Goal: Task Accomplishment & Management: Complete application form

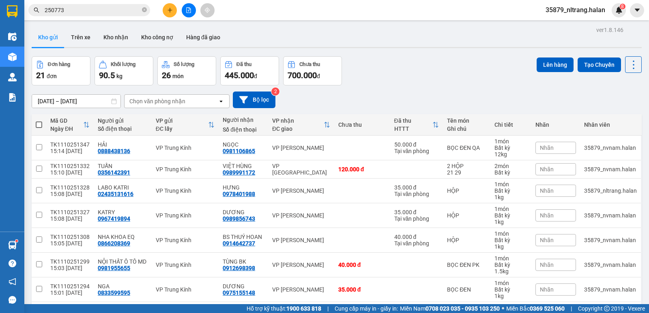
click at [172, 12] on icon "plus" at bounding box center [170, 10] width 6 height 6
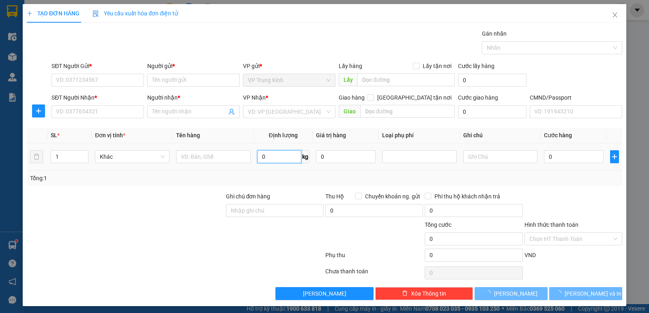
click at [290, 156] on input "0" at bounding box center [279, 156] width 44 height 13
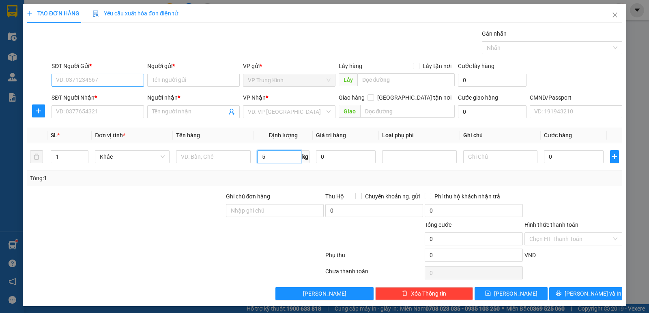
type input "5"
click at [127, 78] on input "SĐT Người Gửi *" at bounding box center [98, 80] width 92 height 13
click at [120, 96] on div "0968416522 - NGHỊ" at bounding box center [97, 96] width 82 height 9
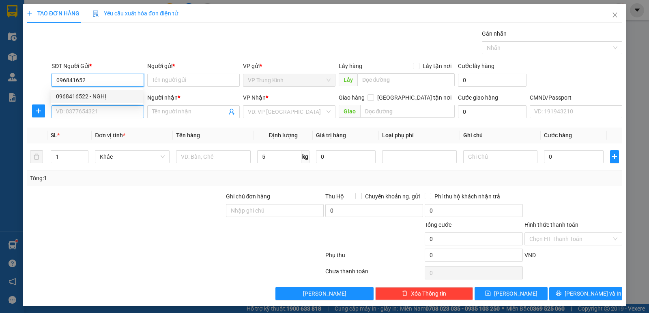
type input "0968416522"
type input "NGHỊ"
type input "0968416522"
click at [124, 111] on input "SĐT Người Nhận *" at bounding box center [98, 111] width 92 height 13
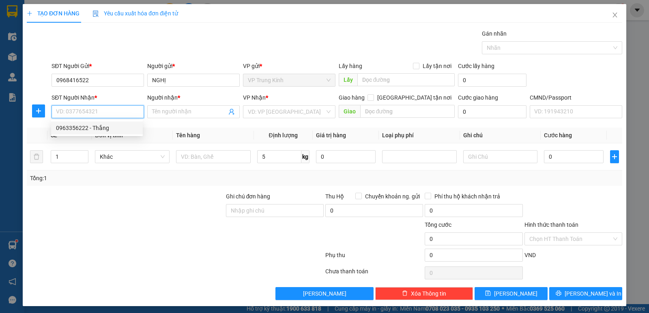
drag, startPoint x: 107, startPoint y: 124, endPoint x: 132, endPoint y: 130, distance: 26.0
click at [108, 123] on div "0963356222 - Thắng" at bounding box center [97, 128] width 92 height 13
type input "0963356222"
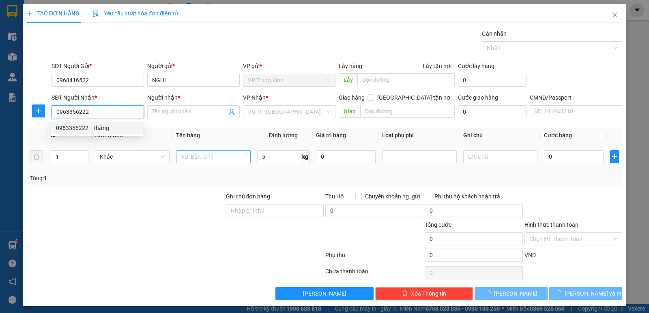
type input "Thắng"
click at [203, 156] on input "text" at bounding box center [213, 156] width 75 height 13
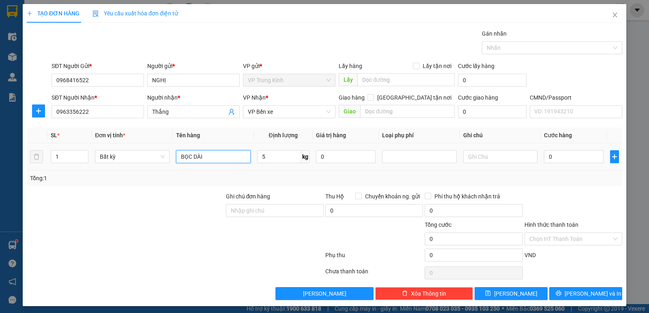
type input "BỌC DÀI"
click at [203, 156] on input "BỌC DÀI" at bounding box center [213, 156] width 75 height 13
type input "40.000"
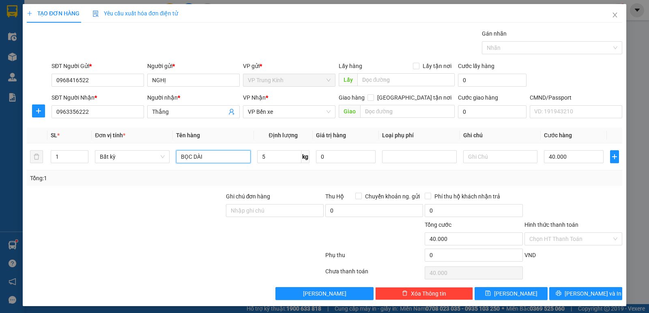
scroll to position [3, 0]
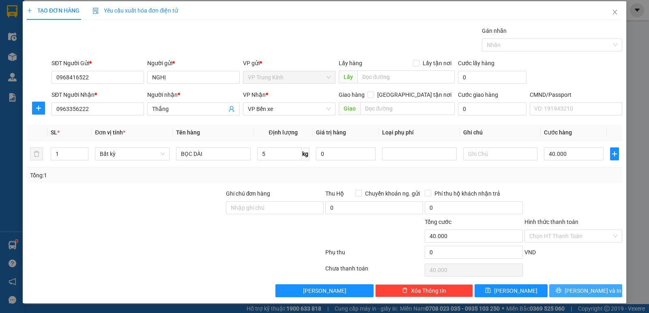
drag, startPoint x: 589, startPoint y: 291, endPoint x: 405, endPoint y: 237, distance: 191.8
click at [589, 291] on span "[PERSON_NAME] và In" at bounding box center [592, 291] width 57 height 9
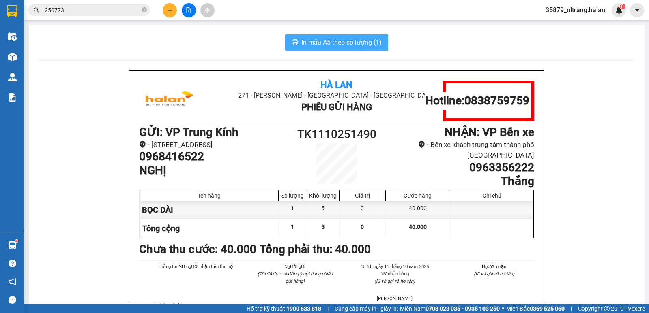
click at [359, 40] on span "In mẫu A5 theo số lượng (1)" at bounding box center [341, 42] width 80 height 10
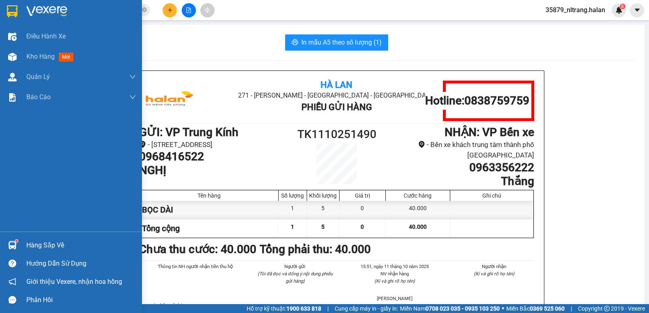
click at [6, 248] on div at bounding box center [12, 245] width 14 height 14
click at [3, 54] on div "Kho hàng mới" at bounding box center [71, 57] width 142 height 20
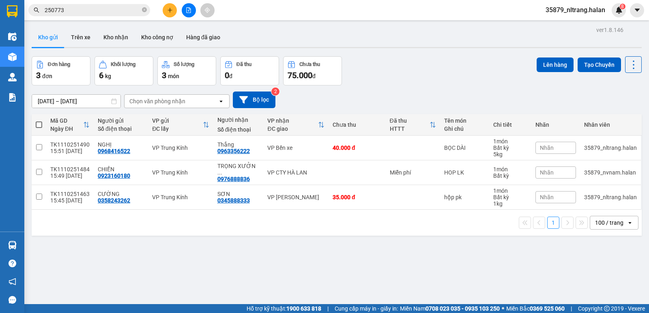
click at [386, 72] on div "Đơn hàng 3 đơn Khối lượng 6 kg Số lượng 3 món Đã thu 0 đ Chưa thu 75.000 đ Lên …" at bounding box center [337, 70] width 610 height 29
click at [105, 4] on span "250773" at bounding box center [89, 10] width 122 height 12
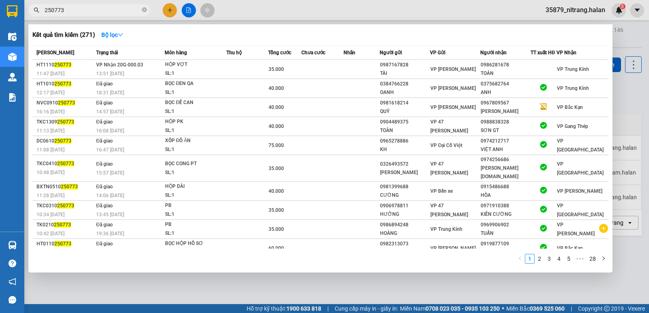
click at [104, 11] on input "250773" at bounding box center [93, 10] width 96 height 9
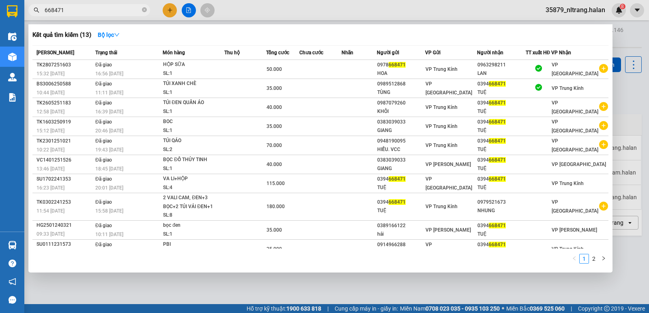
click at [104, 12] on input "668471" at bounding box center [93, 10] width 96 height 9
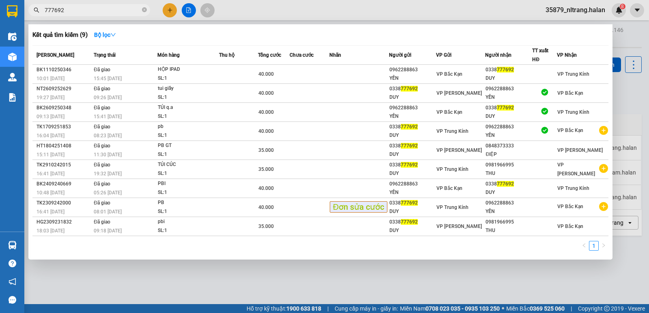
click at [281, 55] on span "Tổng cước" at bounding box center [269, 55] width 23 height 6
click at [109, 3] on div at bounding box center [324, 156] width 649 height 313
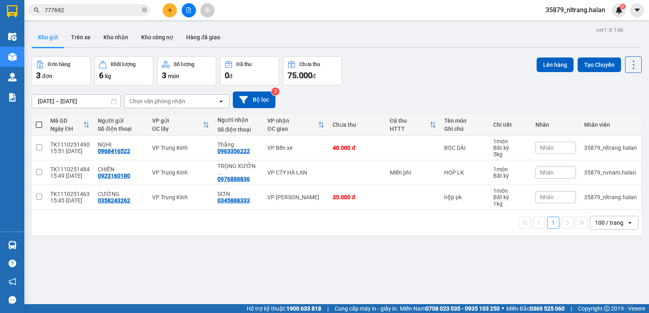
click at [109, 7] on input "777692" at bounding box center [93, 10] width 96 height 9
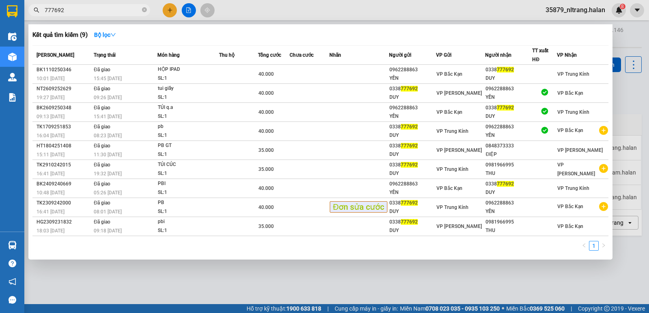
click at [109, 7] on input "777692" at bounding box center [93, 10] width 96 height 9
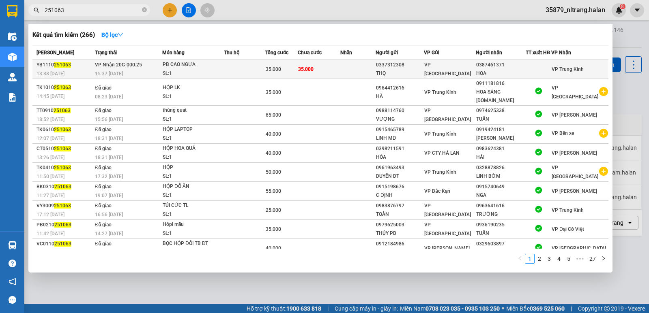
type input "251063"
click at [195, 69] on div "PB CAO NGỰA" at bounding box center [193, 64] width 61 height 9
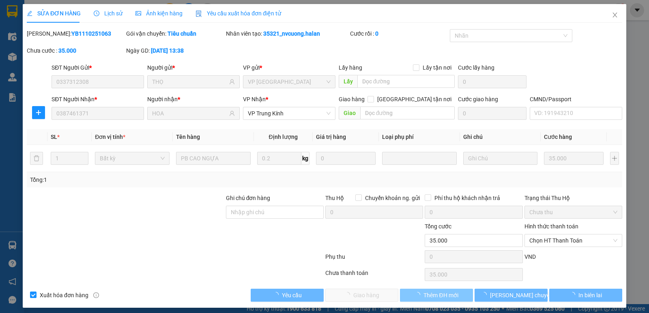
type input "0337312308"
type input "THỌ"
type input "0387461371"
type input "HOA"
type input "0"
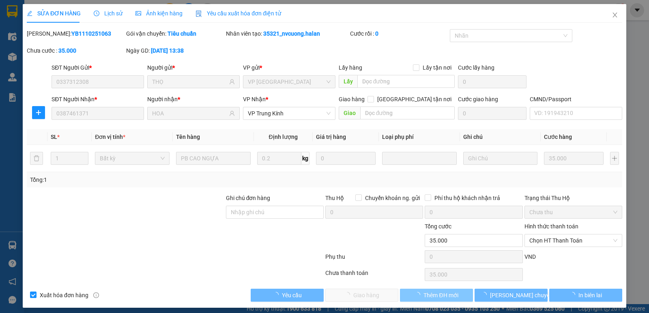
type input "35.000"
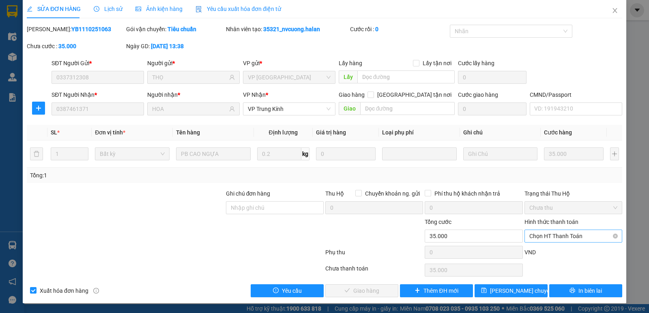
click at [540, 238] on span "Chọn HT Thanh Toán" at bounding box center [573, 236] width 88 height 12
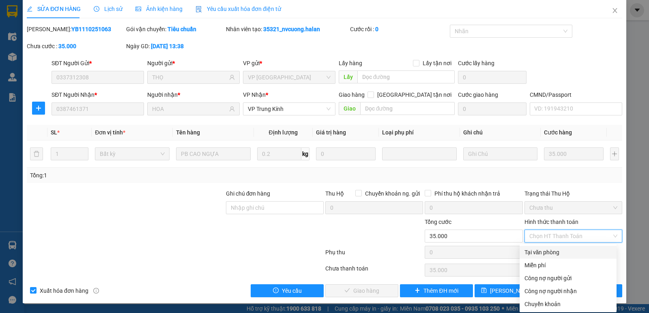
drag, startPoint x: 540, startPoint y: 250, endPoint x: 366, endPoint y: 286, distance: 177.6
click at [539, 250] on div "Tại văn phòng" at bounding box center [567, 252] width 87 height 9
type input "0"
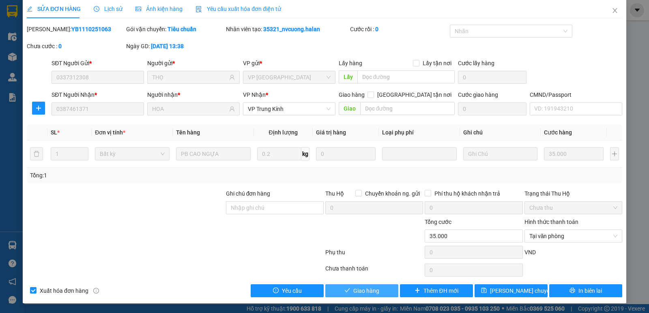
click at [349, 290] on button "Giao hàng" at bounding box center [361, 291] width 73 height 13
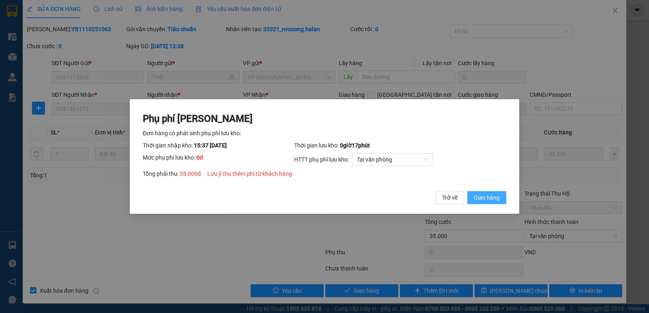
click at [494, 193] on button "Giao hàng" at bounding box center [486, 197] width 39 height 13
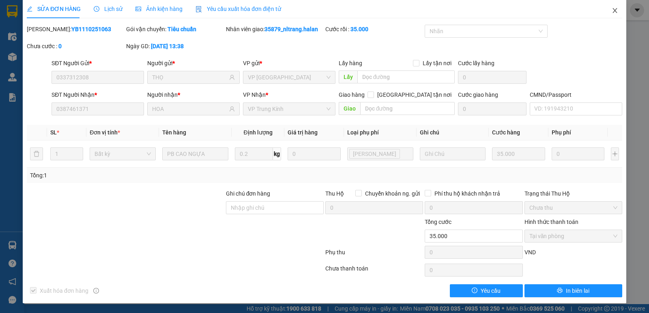
click at [612, 12] on icon "close" at bounding box center [615, 10] width 6 height 6
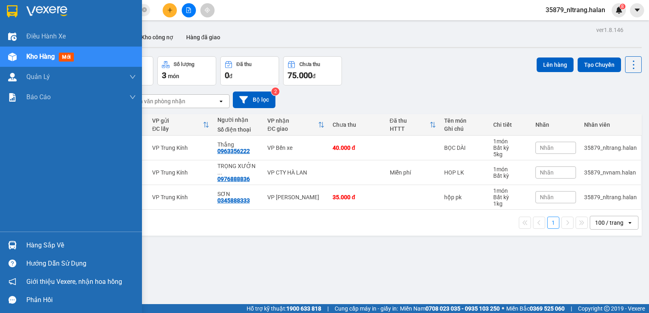
click at [15, 252] on div at bounding box center [12, 245] width 14 height 14
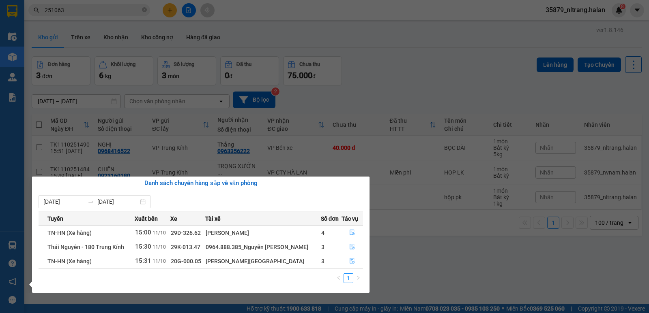
click at [109, 7] on section "Kết quả tìm kiếm ( 266 ) Bộ lọc Mã ĐH Trạng thái Món hàng Thu hộ Tổng cước Chưa…" at bounding box center [324, 156] width 649 height 313
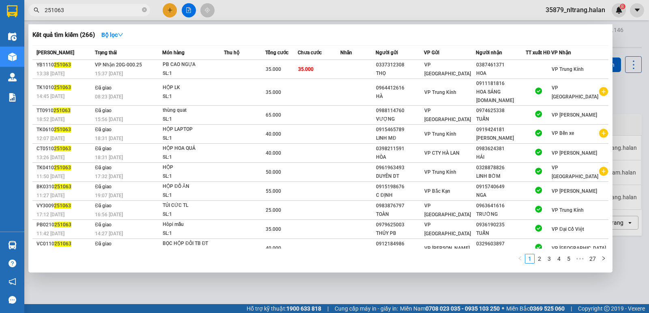
click at [109, 7] on input "251063" at bounding box center [93, 10] width 96 height 9
paste input "0977989696"
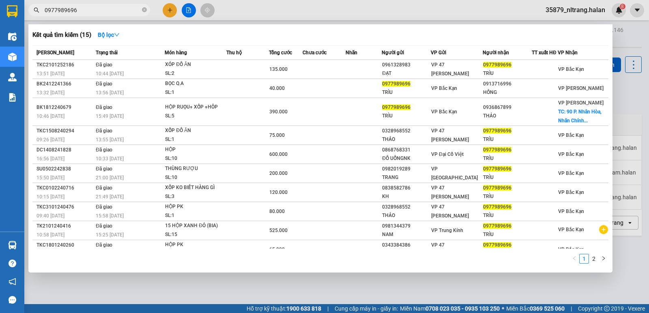
click at [118, 13] on input "0977989696" at bounding box center [93, 10] width 96 height 9
paste input "382192909"
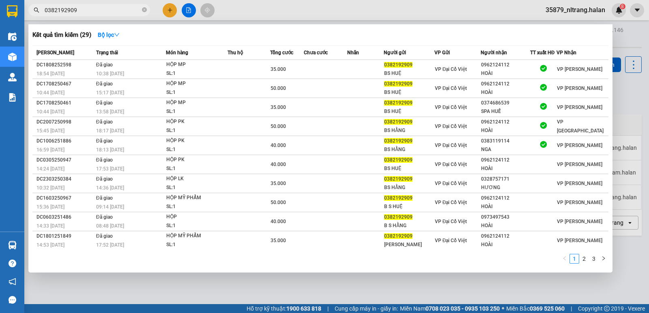
type input "0382192909"
click at [301, 10] on div at bounding box center [324, 156] width 649 height 313
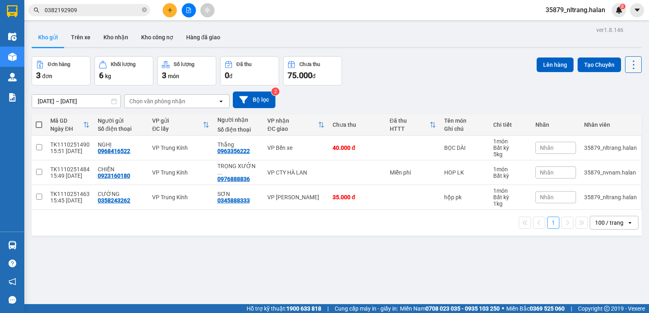
click at [629, 69] on icon at bounding box center [633, 64] width 11 height 11
click at [622, 116] on span "Làm mới" at bounding box center [616, 116] width 22 height 8
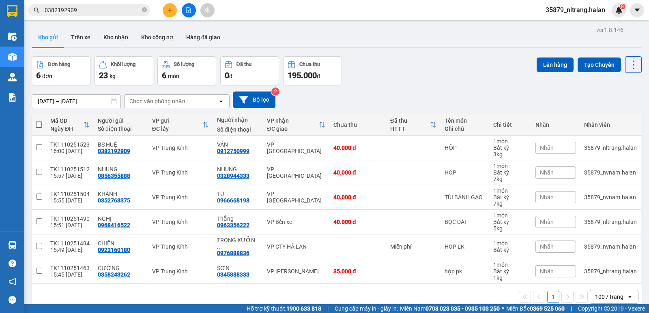
scroll to position [37, 0]
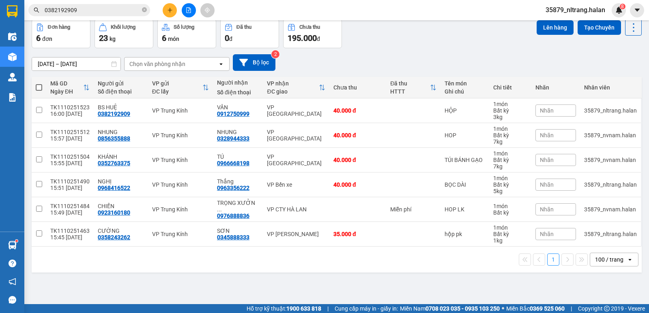
click at [92, 12] on input "0382192909" at bounding box center [93, 10] width 96 height 9
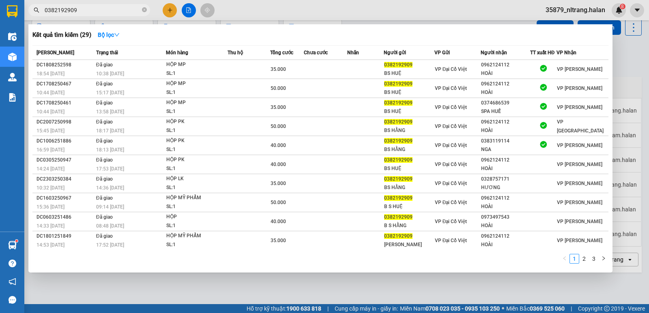
click at [92, 12] on input "0382192909" at bounding box center [93, 10] width 96 height 9
paste input "962570666"
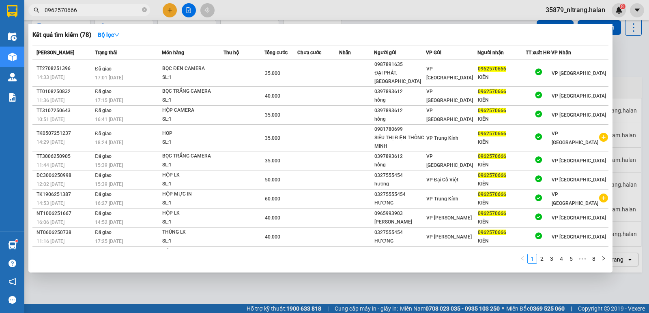
click at [96, 10] on input "0962570666" at bounding box center [93, 10] width 96 height 9
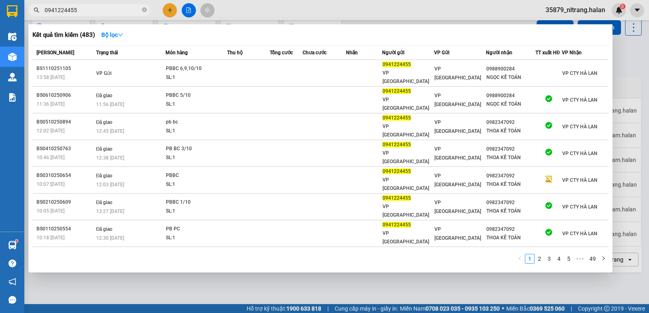
click at [66, 7] on input "0941224455" at bounding box center [93, 10] width 96 height 9
paste input "3986205"
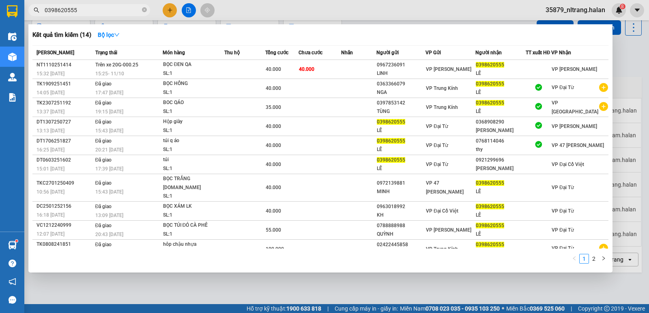
type input "0398620555"
click at [638, 66] on div at bounding box center [324, 156] width 649 height 313
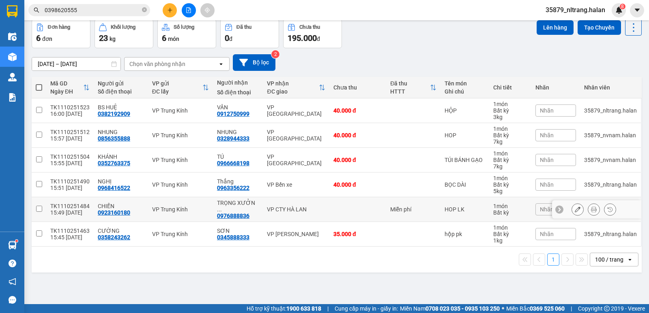
scroll to position [0, 0]
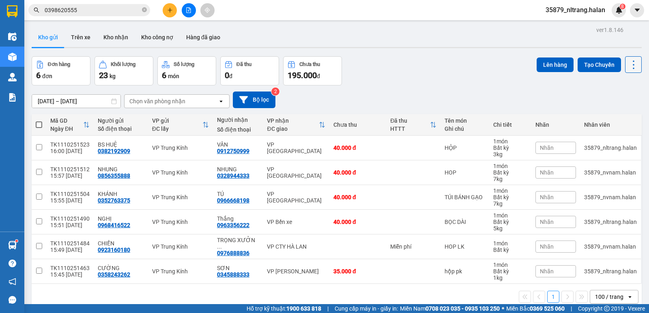
click at [628, 60] on icon at bounding box center [633, 64] width 11 height 11
click at [610, 119] on span "Làm mới" at bounding box center [616, 116] width 22 height 8
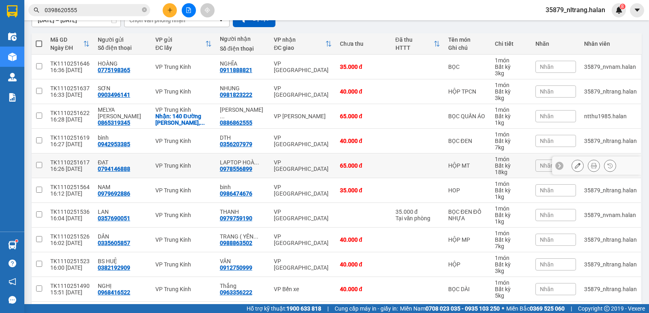
scroll to position [112, 0]
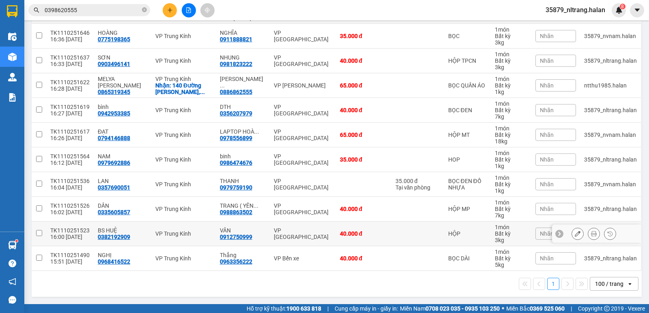
click at [298, 232] on div "VP [GEOGRAPHIC_DATA]" at bounding box center [303, 233] width 58 height 13
checkbox input "true"
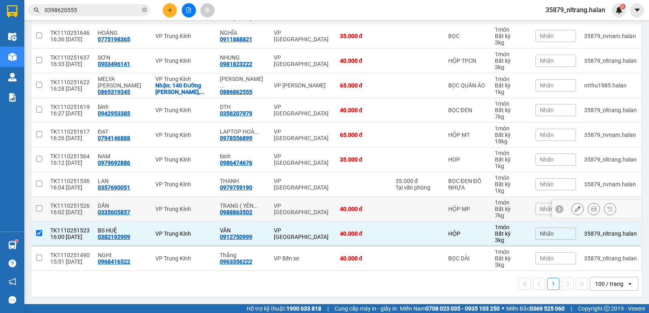
scroll to position [0, 0]
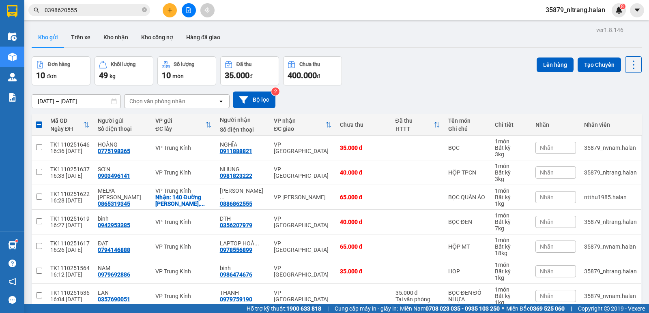
click at [565, 54] on div "ver 1.8.146 Kho gửi Trên xe Kho nhận Kho công nợ Hàng đã giao Đơn hàng 10 đơn K…" at bounding box center [336, 218] width 616 height 388
click at [537, 65] on button "Lên hàng" at bounding box center [555, 65] width 37 height 15
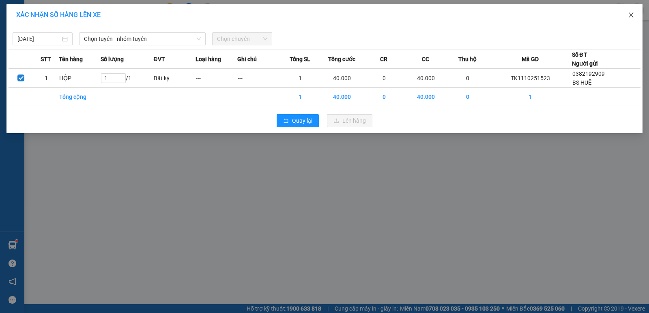
drag, startPoint x: 630, startPoint y: 17, endPoint x: 219, endPoint y: 13, distance: 411.6
click at [631, 17] on icon "close" at bounding box center [631, 15] width 6 height 6
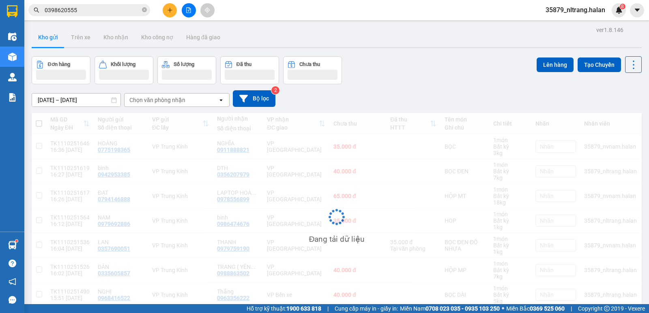
click at [167, 14] on button at bounding box center [170, 10] width 14 height 14
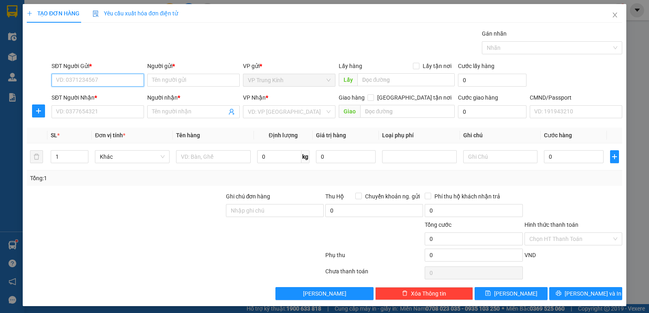
click at [101, 85] on input "SĐT Người Gửi *" at bounding box center [98, 80] width 92 height 13
type input "0983316969"
click at [106, 94] on div "0983316969 - HÙNG" at bounding box center [97, 96] width 82 height 9
type input "HÙNG"
type input "0983316969"
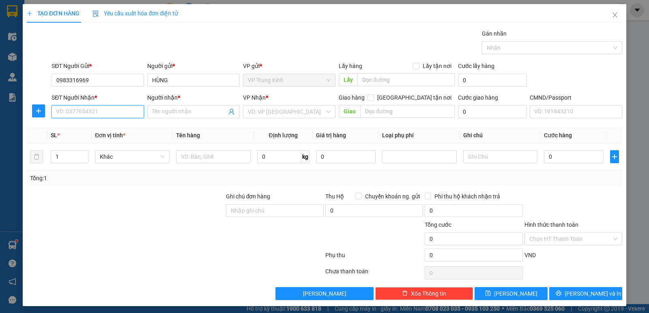
click at [96, 107] on input "SĐT Người Nhận *" at bounding box center [98, 111] width 92 height 13
type input "0962659383"
click at [104, 128] on div "0962659383 - TÀI" at bounding box center [97, 128] width 82 height 9
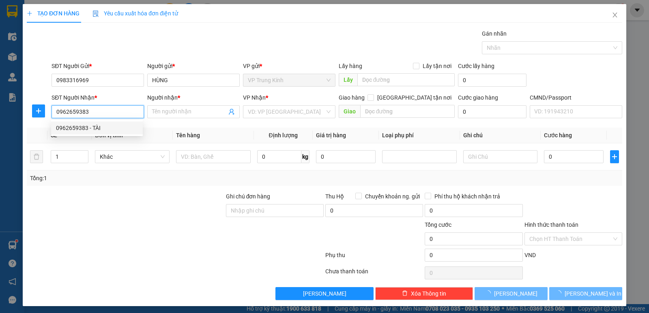
type input "TÀI"
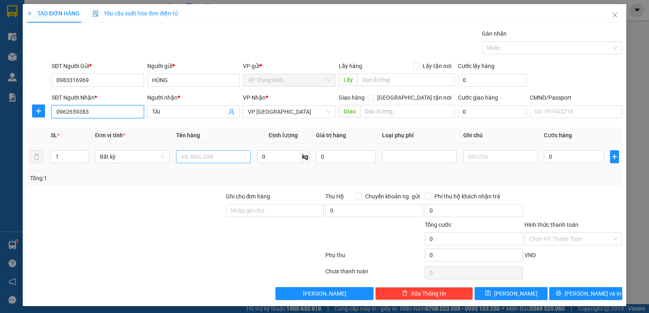
type input "0962659383"
click at [189, 159] on input "text" at bounding box center [213, 156] width 75 height 13
type input "HOP ĐÈN"
type input "3"
type input "40.000"
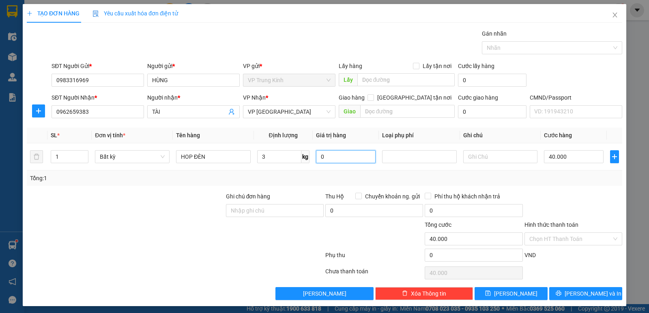
type input "40.000"
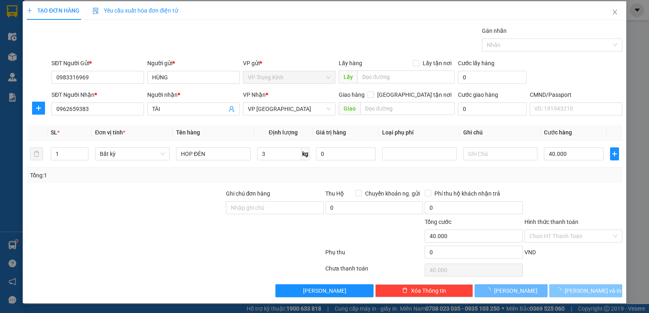
click at [562, 293] on icon "loading" at bounding box center [558, 291] width 8 height 8
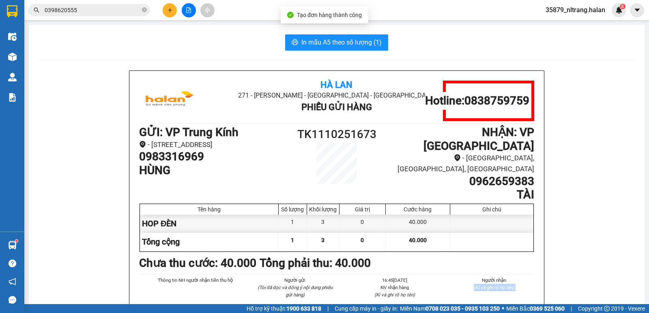
click at [333, 41] on span "In mẫu A5 theo số lượng (1)" at bounding box center [341, 42] width 80 height 10
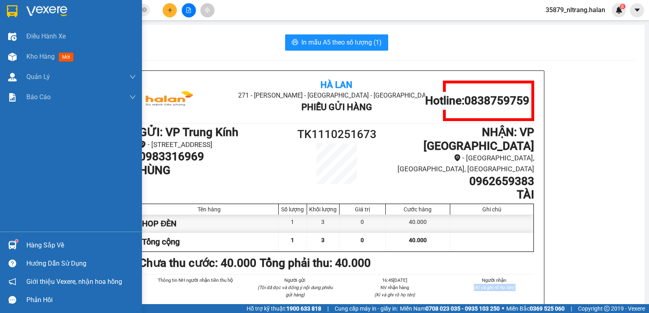
click at [15, 246] on img at bounding box center [12, 245] width 9 height 9
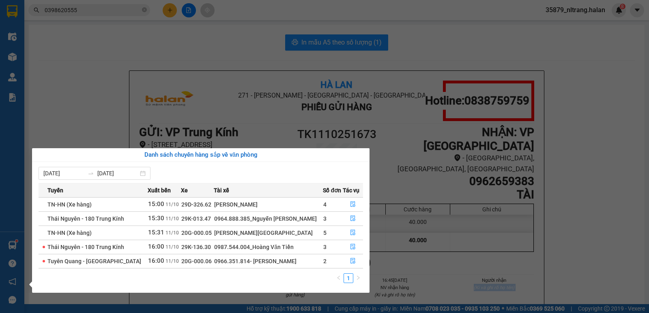
click at [82, 119] on section "Kết quả tìm kiếm ( 14 ) Bộ lọc Mã ĐH Trạng thái Món hàng Thu hộ Tổng cước Chưa …" at bounding box center [324, 156] width 649 height 313
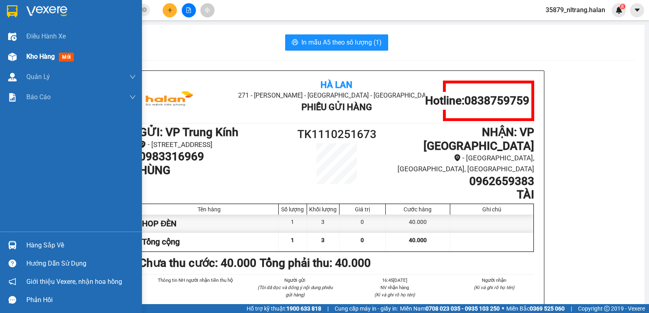
click at [10, 56] on img at bounding box center [12, 57] width 9 height 9
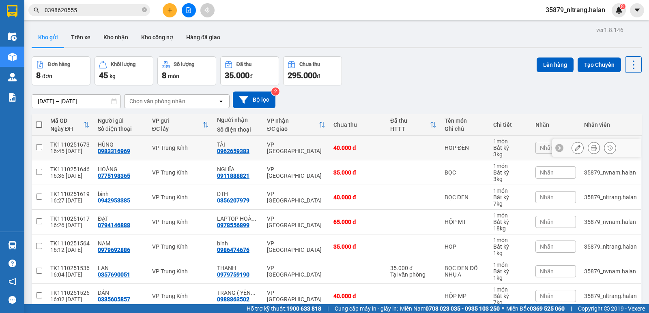
click at [410, 147] on td at bounding box center [413, 148] width 54 height 25
checkbox input "true"
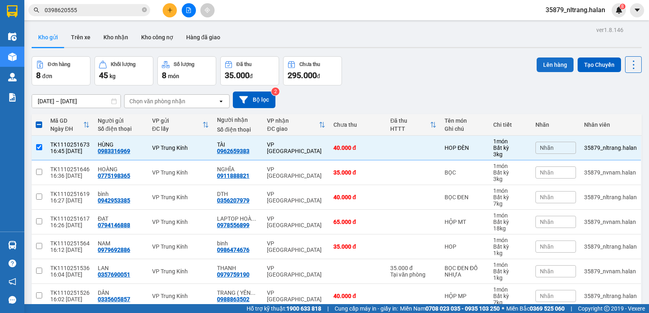
click at [537, 62] on button "Lên hàng" at bounding box center [555, 65] width 37 height 15
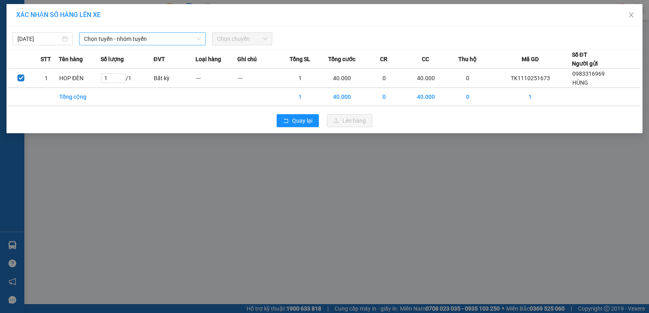
click at [115, 42] on span "Chọn tuyến - nhóm tuyến" at bounding box center [142, 39] width 117 height 12
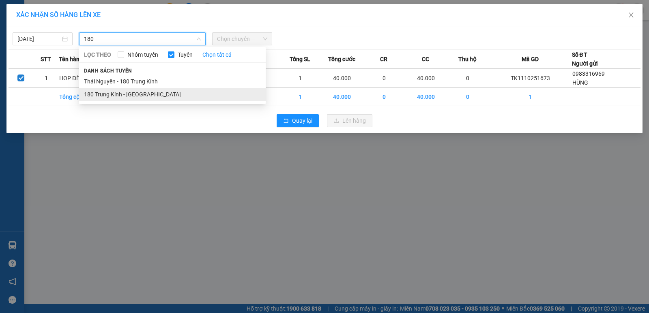
type input "180"
drag, startPoint x: 98, startPoint y: 95, endPoint x: 158, endPoint y: 84, distance: 61.2
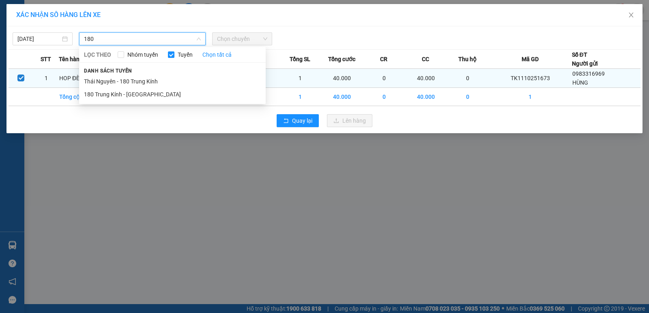
click at [99, 95] on li "180 Trung Kính - [GEOGRAPHIC_DATA]" at bounding box center [172, 94] width 187 height 13
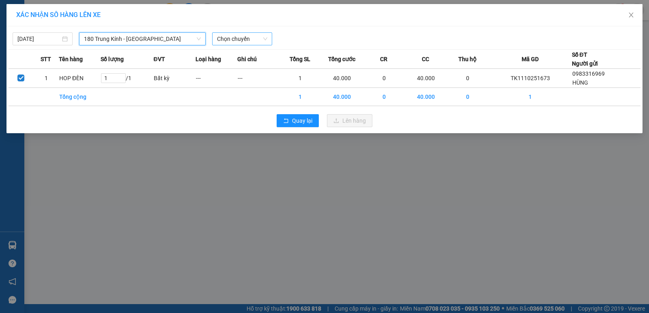
click at [246, 43] on span "Chọn chuyến" at bounding box center [242, 39] width 50 height 12
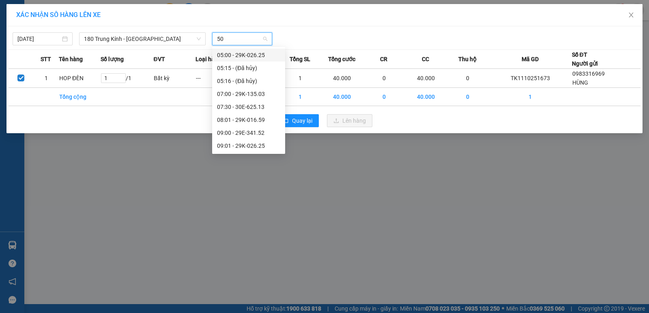
type input "503"
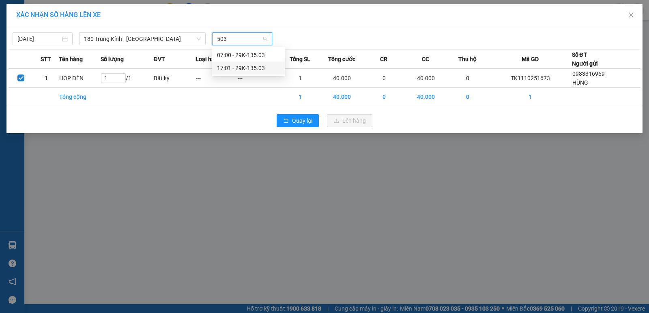
click at [237, 70] on div "17:01 - 29K-135.03" at bounding box center [248, 68] width 63 height 9
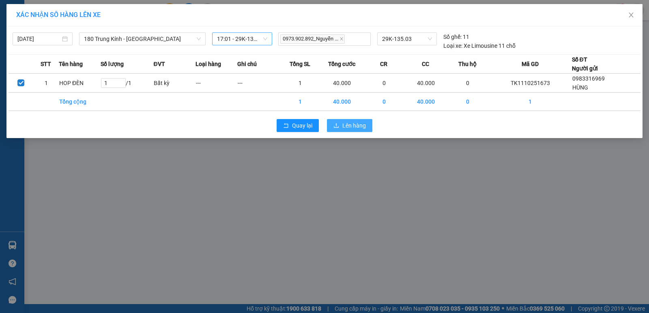
click at [344, 126] on span "Lên hàng" at bounding box center [354, 125] width 24 height 9
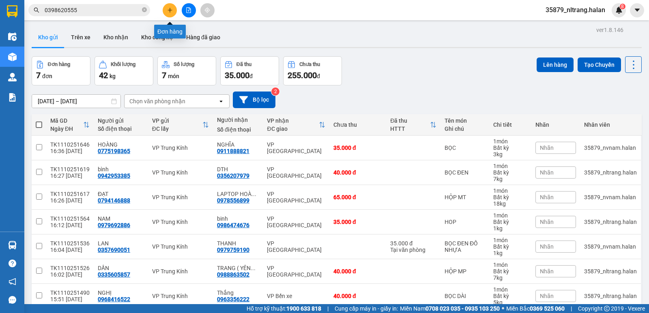
click at [164, 10] on button at bounding box center [170, 10] width 14 height 14
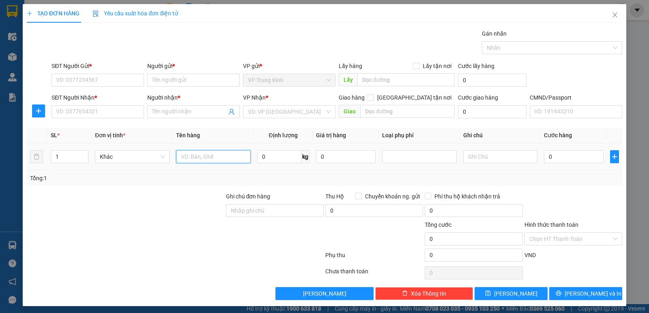
click at [205, 158] on input "text" at bounding box center [213, 156] width 75 height 13
type input "BOC THA"
type input "0"
drag, startPoint x: 205, startPoint y: 158, endPoint x: 211, endPoint y: 156, distance: 6.3
click at [205, 157] on input "BOC THA" at bounding box center [213, 156] width 75 height 13
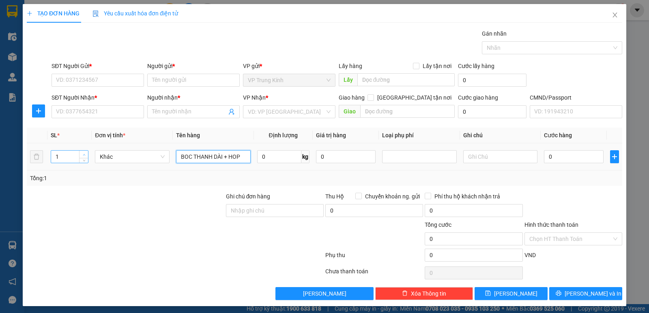
type input "BOC THANH DÀI + HOP"
click at [80, 152] on span "Increase Value" at bounding box center [83, 154] width 9 height 7
type input "3"
click at [80, 152] on span "Increase Value" at bounding box center [83, 154] width 9 height 7
click at [477, 161] on input "text" at bounding box center [500, 156] width 75 height 13
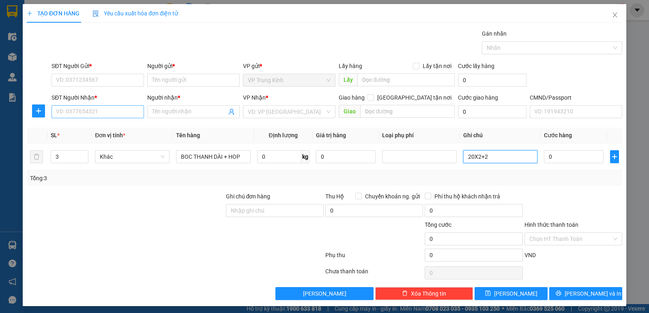
type input "20X2+2"
click at [96, 114] on input "SĐT Người Nhận *" at bounding box center [98, 111] width 92 height 13
click at [99, 79] on input "SĐT Người Gửi *" at bounding box center [98, 80] width 92 height 13
type input "0965833509"
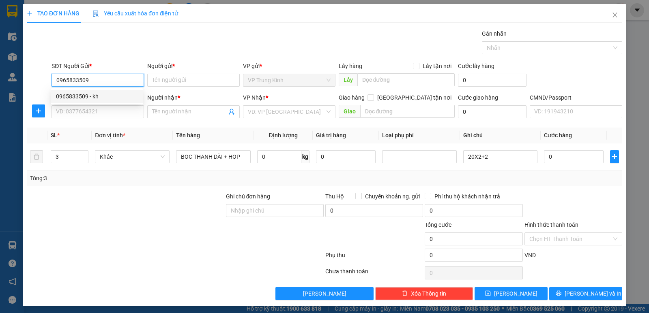
click at [96, 102] on div "0965833509 - kh" at bounding box center [97, 96] width 92 height 13
type input "kh"
type input "0965833509"
click at [84, 104] on div "0965833509 0965833509 - kh" at bounding box center [97, 96] width 92 height 16
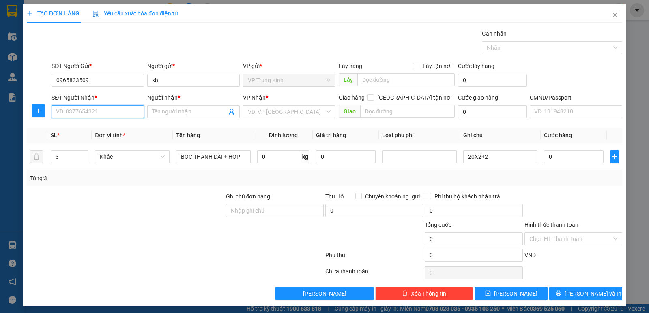
click at [85, 110] on input "SĐT Người Nhận *" at bounding box center [98, 111] width 92 height 13
type input "0946054646"
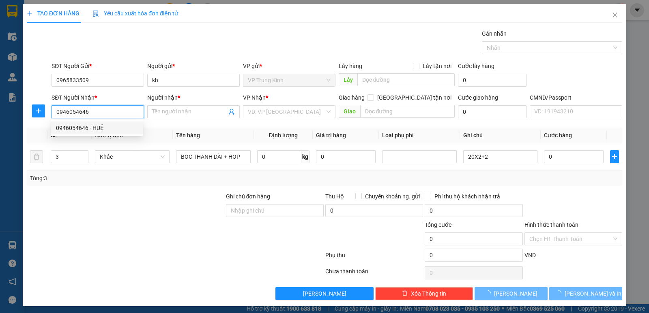
click at [85, 128] on div "0946054646 - HUỆ" at bounding box center [97, 128] width 82 height 9
type input "HUỆ"
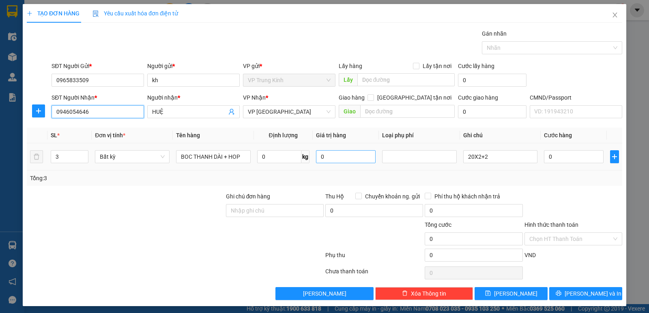
type input "0946054646"
click at [341, 158] on input "0" at bounding box center [346, 156] width 60 height 13
click at [558, 157] on input "0" at bounding box center [574, 156] width 60 height 13
type input "1"
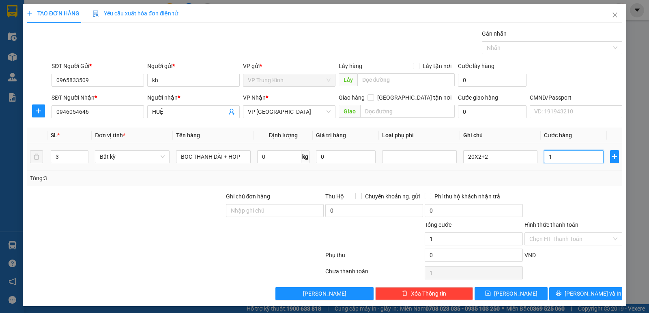
type input "1"
type input "12"
type input "125"
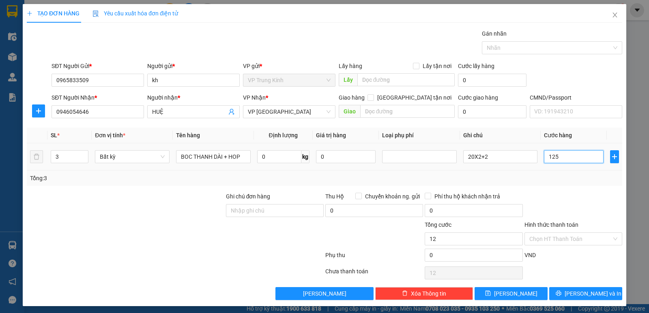
type input "125"
type input "1.250"
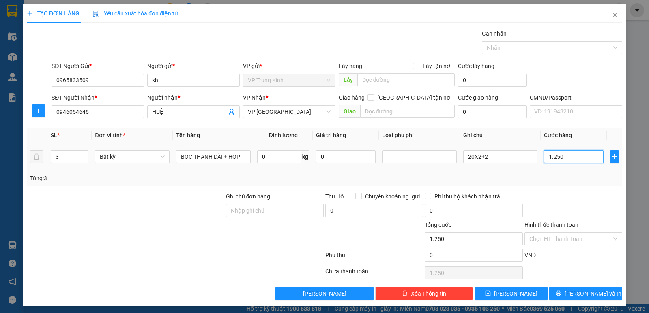
type input "12.500"
type input "125.000"
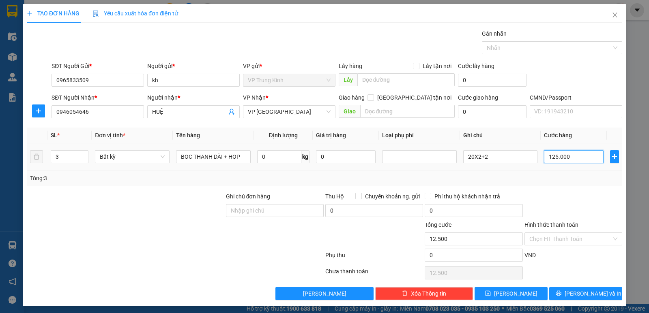
type input "125.000"
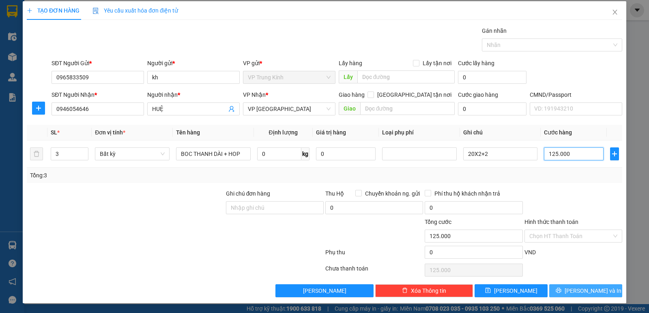
type input "125.000"
click at [563, 293] on button "[PERSON_NAME] và In" at bounding box center [585, 291] width 73 height 13
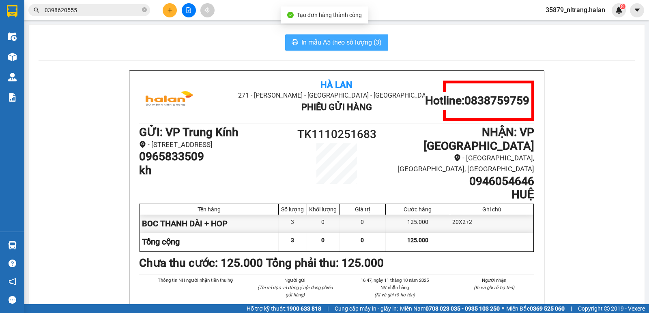
click at [319, 37] on button "In mẫu A5 theo số lượng (3)" at bounding box center [336, 42] width 103 height 16
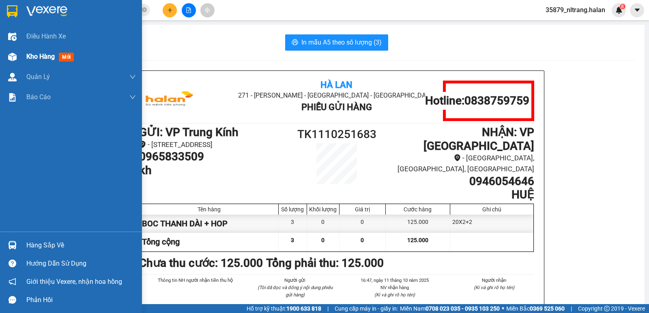
click at [8, 56] on img at bounding box center [12, 57] width 9 height 9
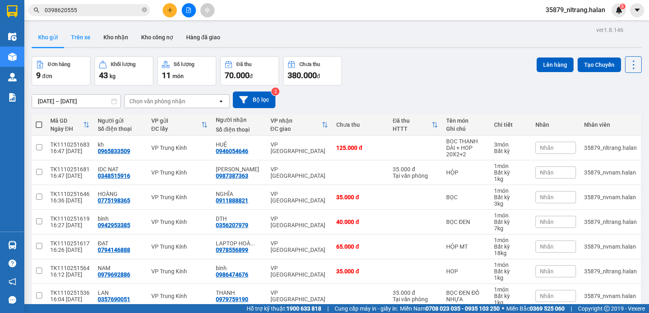
click at [86, 42] on button "Trên xe" at bounding box center [80, 37] width 32 height 19
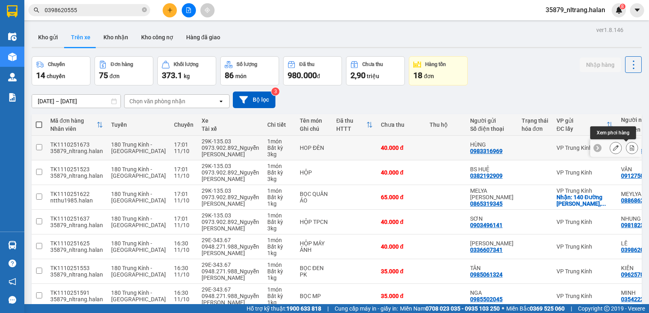
click at [630, 150] on icon at bounding box center [632, 148] width 4 height 6
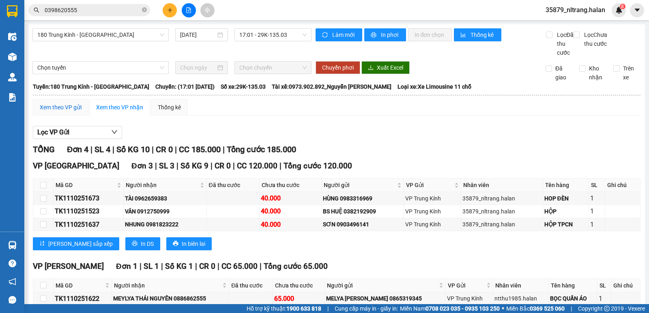
click at [72, 112] on div "Xem theo VP gửi" at bounding box center [61, 107] width 42 height 9
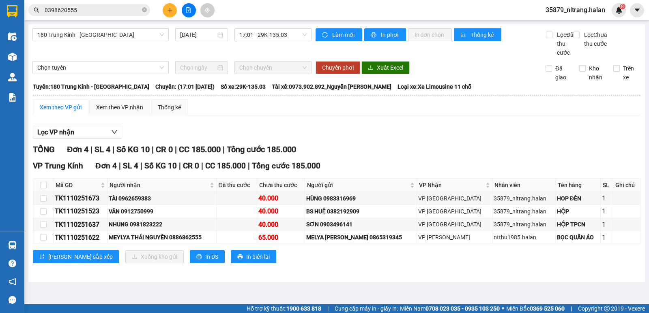
click at [114, 13] on input "0398620555" at bounding box center [93, 10] width 96 height 9
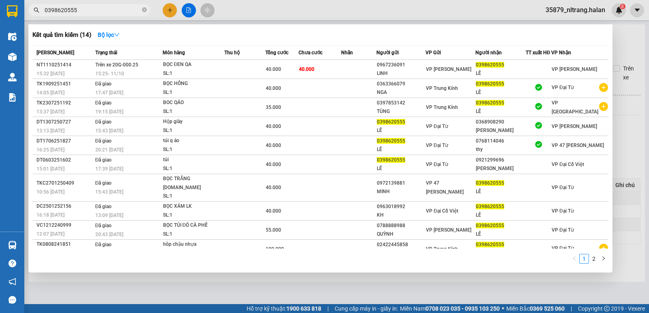
click at [114, 13] on input "0398620555" at bounding box center [93, 10] width 96 height 9
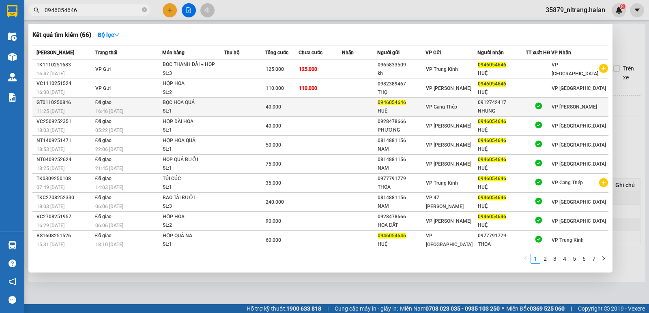
scroll to position [1, 0]
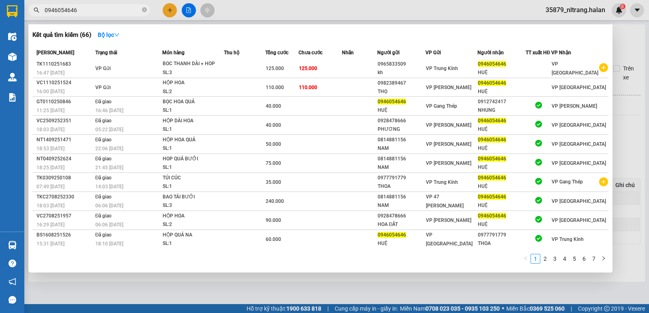
type input "0946054646"
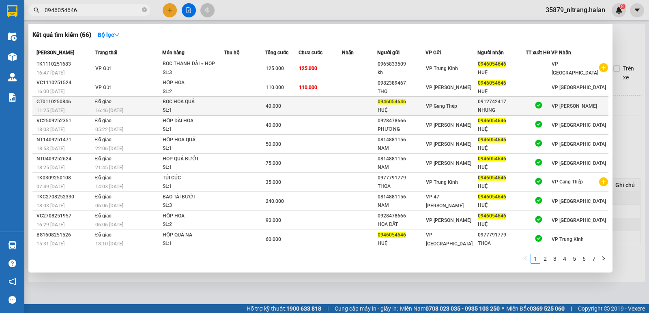
scroll to position [0, 0]
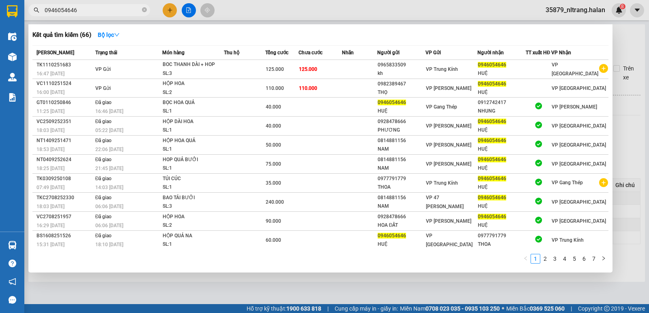
drag, startPoint x: 619, startPoint y: 119, endPoint x: 626, endPoint y: 112, distance: 9.7
click at [621, 119] on div at bounding box center [324, 156] width 649 height 313
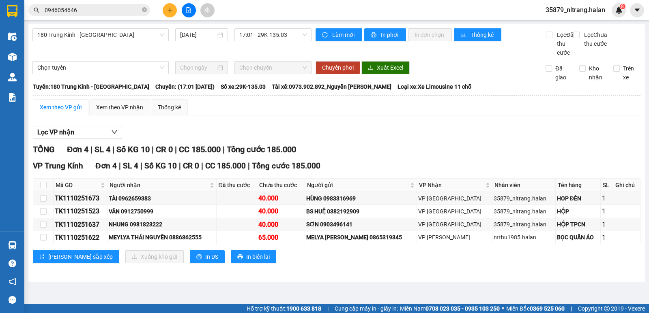
click at [627, 49] on div "Làm mới In phơi In đơn chọn Thống kê Lọc Đã thu cước Lọc Chưa thu cước" at bounding box center [476, 42] width 330 height 29
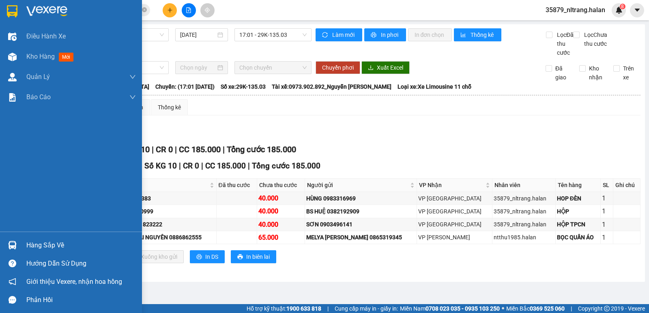
click at [17, 241] on div at bounding box center [12, 245] width 14 height 14
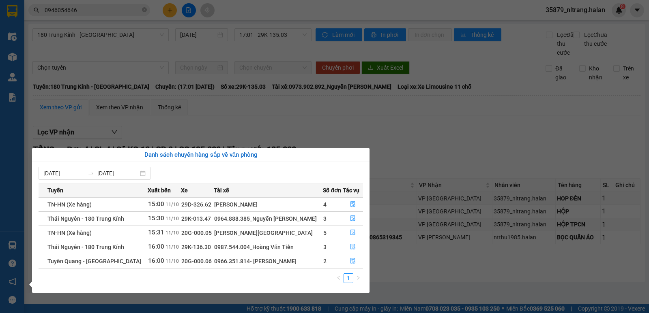
click at [53, 52] on section "Kết quả tìm kiếm ( 66 ) Bộ lọc Mã ĐH Trạng thái Món hàng Thu hộ Tổng cước Chưa …" at bounding box center [324, 156] width 649 height 313
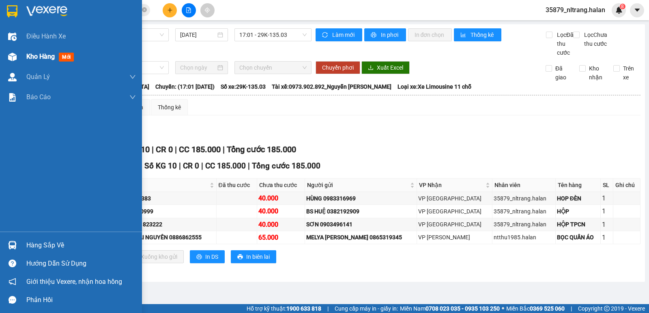
click at [9, 57] on img at bounding box center [12, 57] width 9 height 9
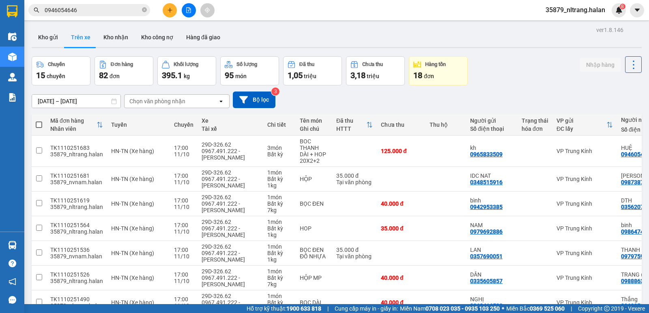
click at [496, 89] on div "[DATE] – [DATE] Press the down arrow key to interact with the calendar and sele…" at bounding box center [337, 100] width 610 height 29
click at [51, 44] on button "Kho gửi" at bounding box center [48, 37] width 33 height 19
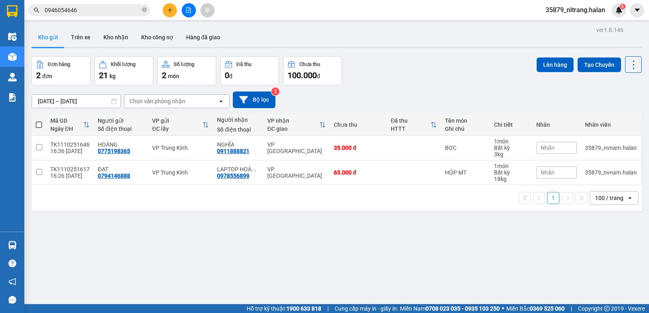
click at [167, 245] on div "ver 1.8.146 Kho gửi Trên xe Kho nhận Kho công nợ Hàng đã giao Đơn hàng 2 đơn Kh…" at bounding box center [336, 180] width 616 height 313
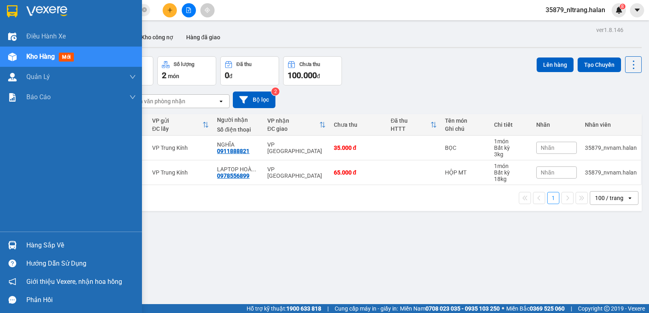
click at [0, 245] on div "Hàng sắp về" at bounding box center [71, 245] width 142 height 18
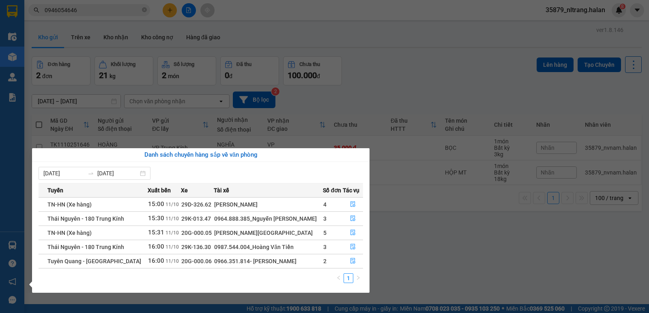
click at [442, 41] on section "Kết quả tìm kiếm ( 66 ) Bộ lọc Mã ĐH Trạng thái Món hàng Thu hộ Tổng cước Chưa …" at bounding box center [324, 156] width 649 height 313
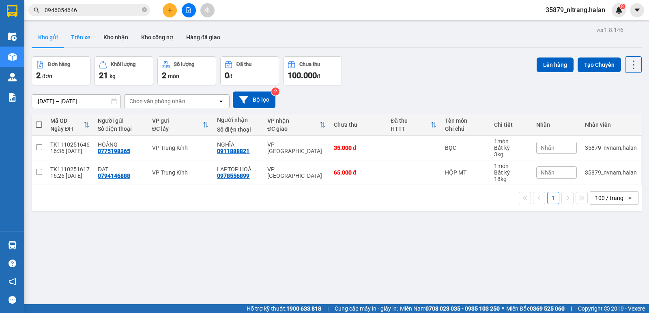
click at [84, 37] on button "Trên xe" at bounding box center [80, 37] width 32 height 19
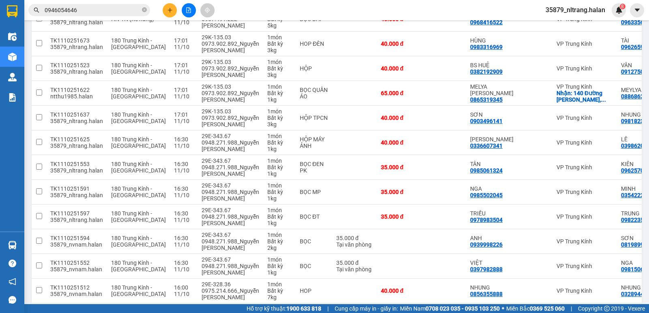
scroll to position [406, 0]
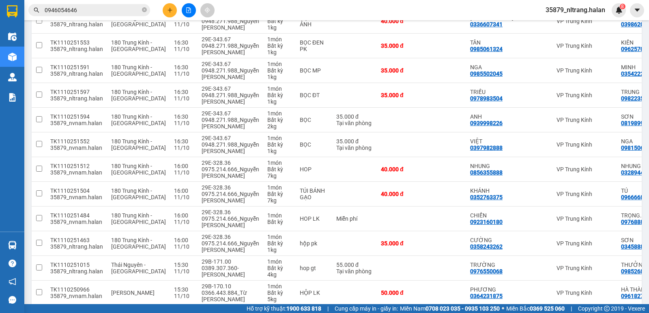
click at [174, 9] on button at bounding box center [170, 10] width 14 height 14
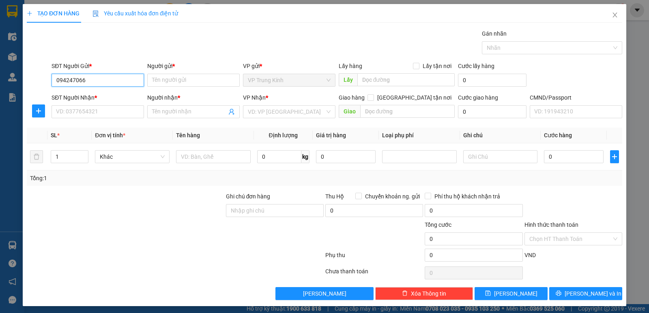
type input "0942470661"
click at [79, 100] on div "0942470661 - TÚ HN" at bounding box center [97, 96] width 82 height 9
type input "TÚ HN"
type input "0942470661"
click at [69, 107] on input "SĐT Người Nhận *" at bounding box center [98, 111] width 92 height 13
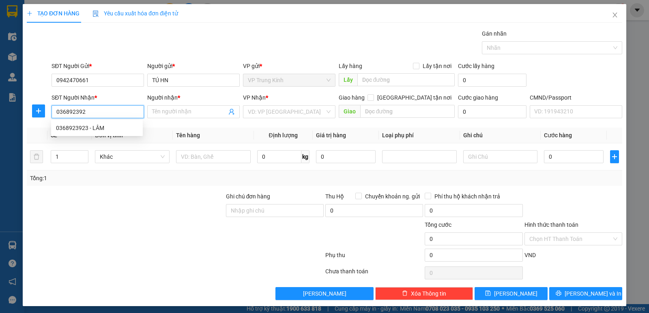
type input "0368923923"
drag, startPoint x: 87, startPoint y: 130, endPoint x: 49, endPoint y: 118, distance: 39.6
click at [87, 129] on div "0368923923 - LÂM" at bounding box center [97, 128] width 82 height 9
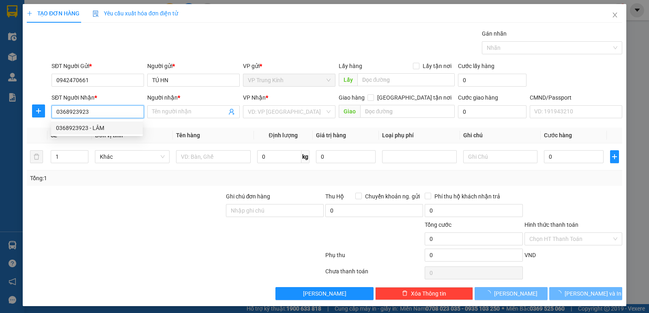
type input "LÂM"
type input "0368923923"
click at [27, 109] on div at bounding box center [38, 111] width 23 height 13
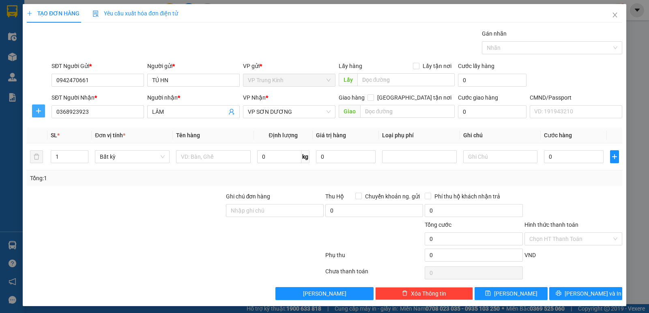
click at [41, 109] on icon "plus" at bounding box center [38, 111] width 6 height 6
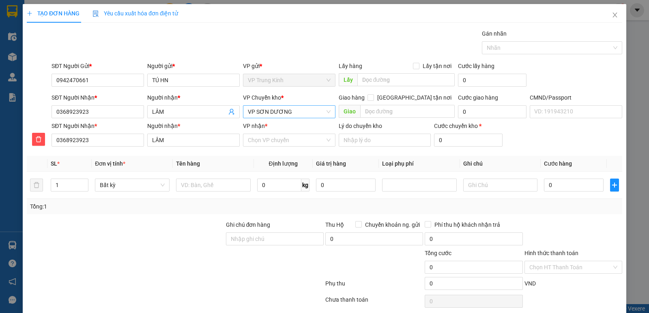
click at [259, 112] on span "VP SƠN DƯƠNG" at bounding box center [289, 112] width 83 height 12
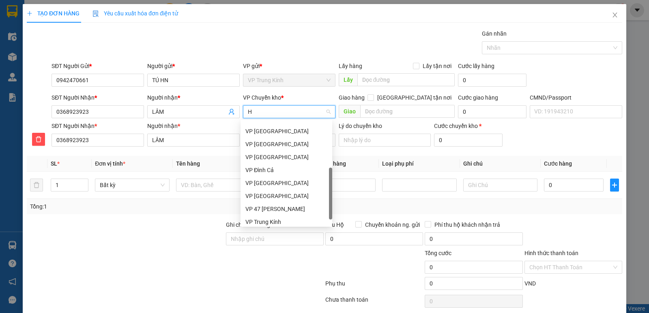
type input "HO"
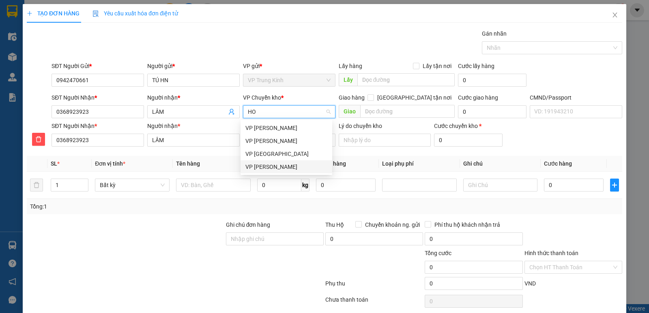
drag, startPoint x: 253, startPoint y: 165, endPoint x: 251, endPoint y: 156, distance: 9.9
click at [253, 164] on div "VP [PERSON_NAME]" at bounding box center [286, 167] width 82 height 9
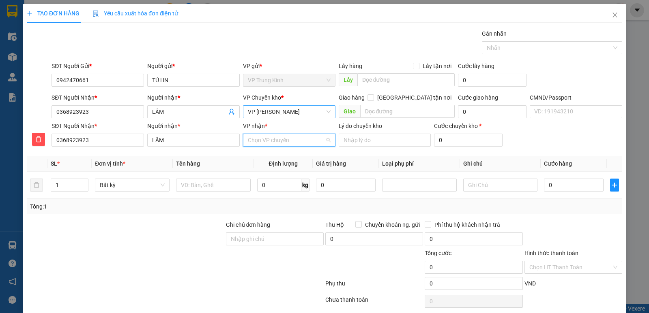
click at [258, 141] on input "VP nhận *" at bounding box center [286, 140] width 77 height 12
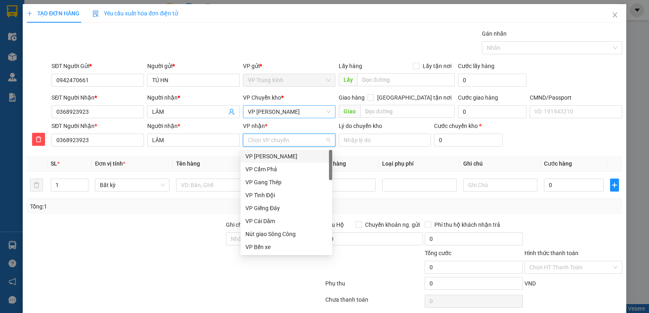
type input "S"
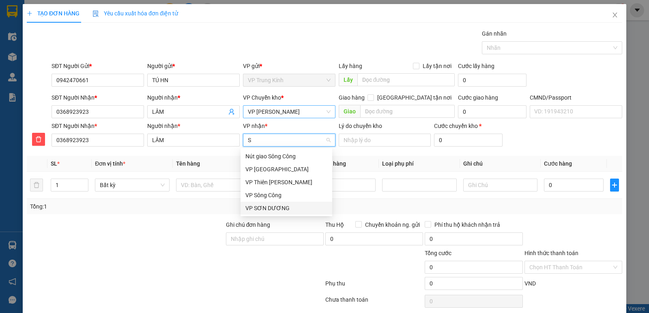
drag, startPoint x: 264, startPoint y: 208, endPoint x: 228, endPoint y: 196, distance: 38.3
click at [264, 208] on div "VP SƠN DƯƠNG" at bounding box center [286, 208] width 82 height 9
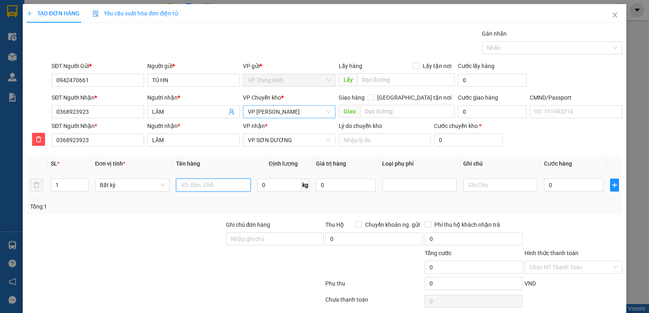
click at [194, 186] on input "text" at bounding box center [213, 185] width 75 height 13
type input "HOP ĐT"
type input "4"
type input "3"
type input "50.000"
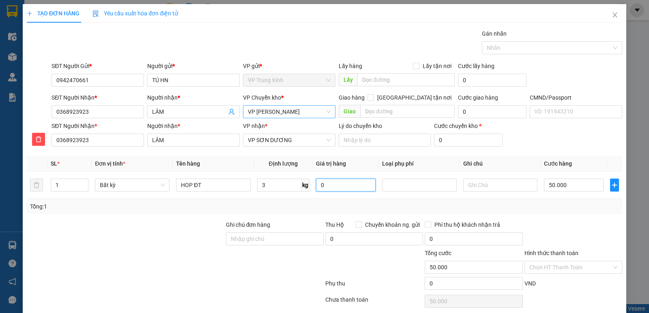
type input "50.000"
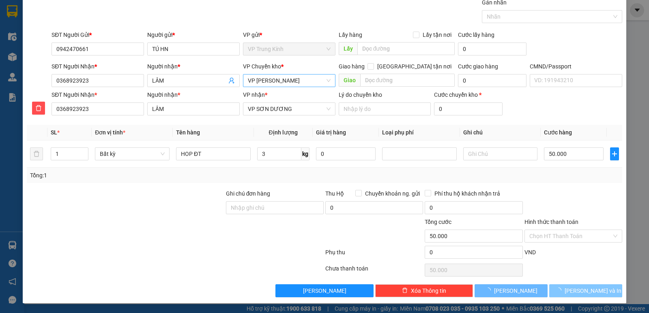
click at [562, 295] on button "[PERSON_NAME] và In" at bounding box center [585, 291] width 73 height 13
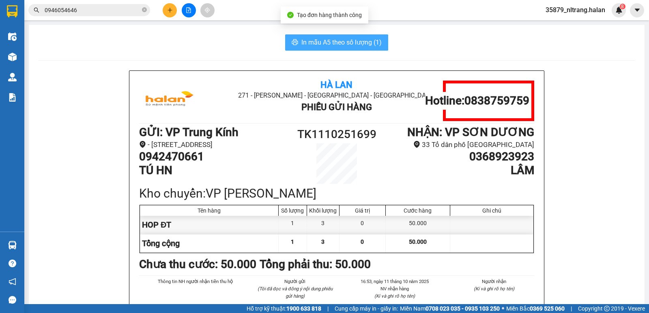
click at [336, 41] on span "In mẫu A5 theo số lượng (1)" at bounding box center [341, 42] width 80 height 10
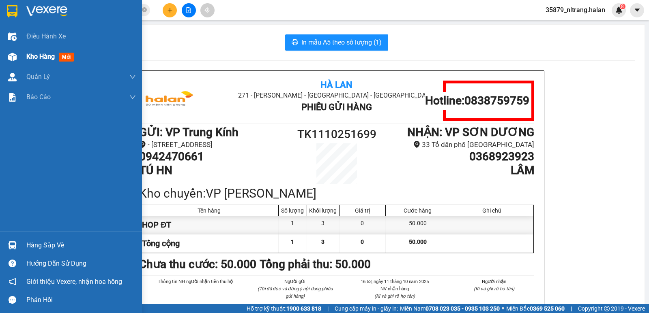
click at [11, 54] on img at bounding box center [12, 57] width 9 height 9
click at [24, 58] on div "Kho hàng mới" at bounding box center [71, 57] width 142 height 20
click at [39, 56] on span "Kho hàng" at bounding box center [40, 57] width 28 height 8
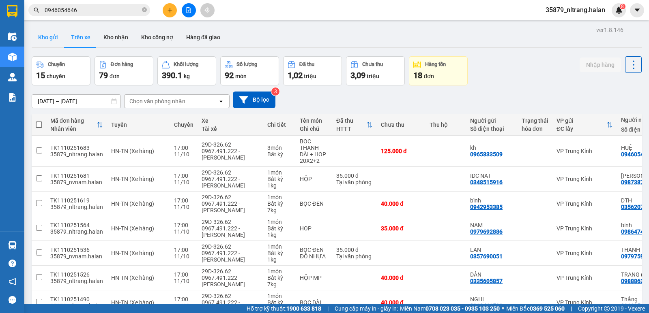
click at [39, 33] on button "Kho gửi" at bounding box center [48, 37] width 33 height 19
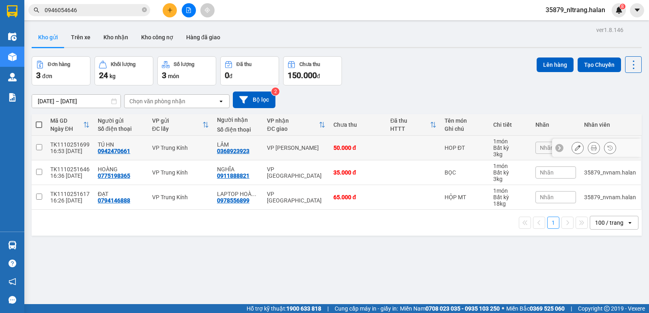
drag, startPoint x: 376, startPoint y: 149, endPoint x: 468, endPoint y: 113, distance: 98.3
click at [377, 149] on div "50.000 đ" at bounding box center [357, 148] width 49 height 6
checkbox input "true"
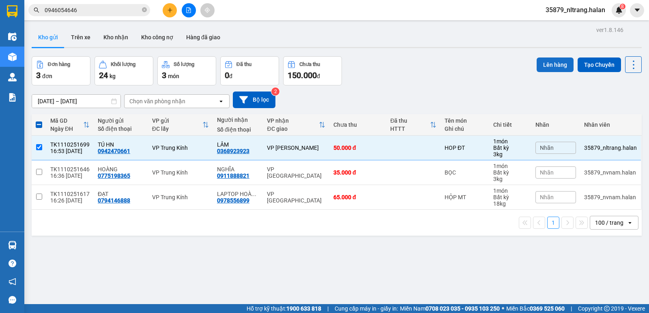
click at [537, 70] on button "Lên hàng" at bounding box center [555, 65] width 37 height 15
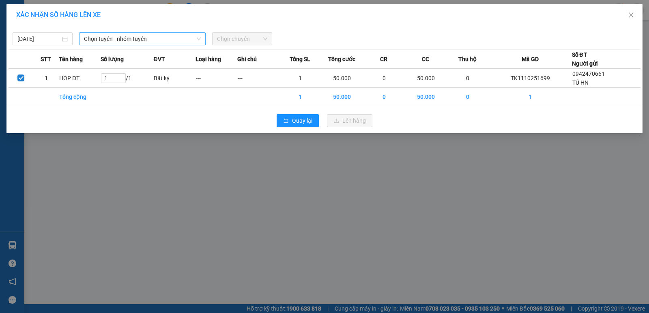
click at [148, 41] on span "Chọn tuyến - nhóm tuyến" at bounding box center [142, 39] width 117 height 12
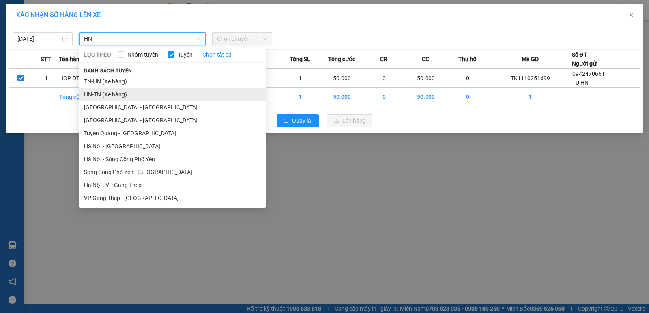
type input "HN"
drag, startPoint x: 109, startPoint y: 94, endPoint x: 131, endPoint y: 89, distance: 22.3
click at [109, 94] on li "HN-TN (Xe hàng)" at bounding box center [172, 94] width 187 height 13
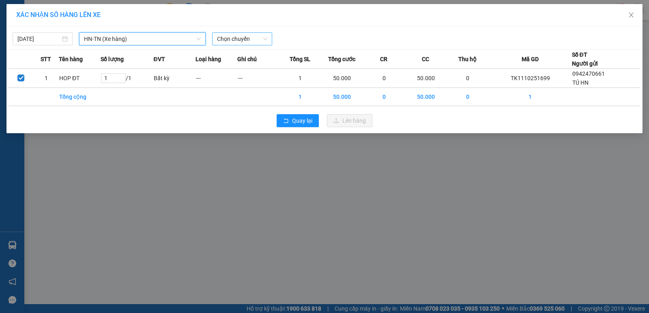
click at [236, 38] on span "Chọn chuyến" at bounding box center [242, 39] width 50 height 12
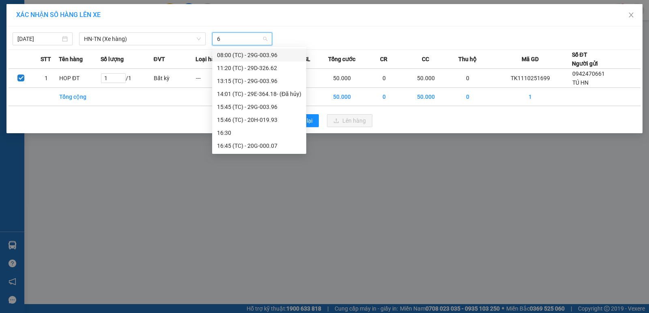
type input "62"
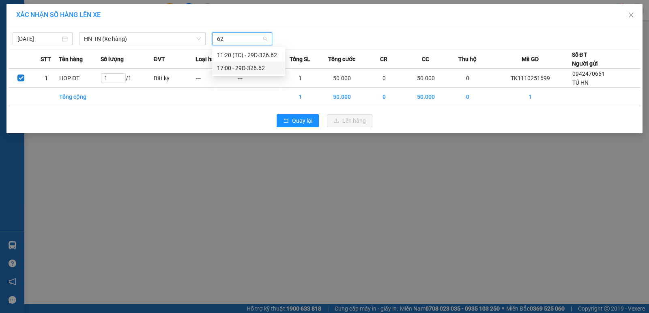
click at [245, 65] on div "17:00 - 29D-326.62" at bounding box center [248, 68] width 63 height 9
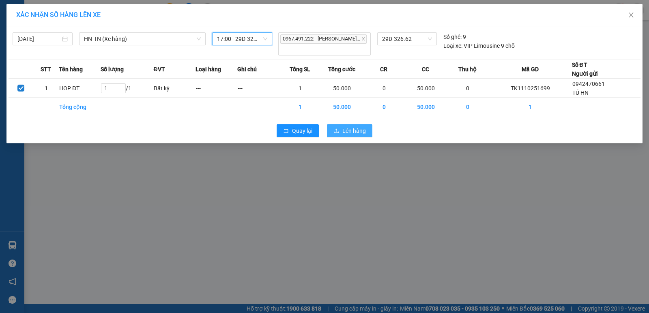
click at [342, 127] on span "Lên hàng" at bounding box center [354, 131] width 24 height 9
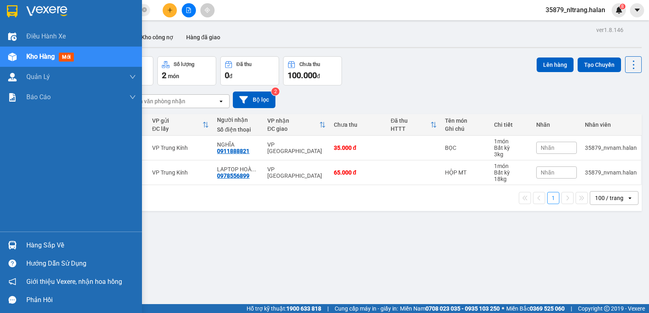
click at [9, 247] on img at bounding box center [12, 245] width 9 height 9
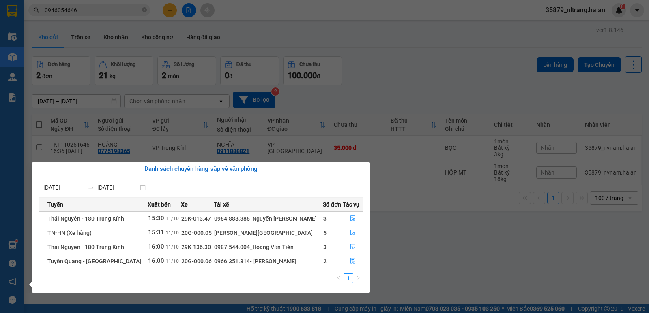
click at [420, 60] on section "Kết quả tìm kiếm ( 66 ) Bộ lọc Mã ĐH Trạng thái Món hàng Thu hộ Tổng cước Chưa …" at bounding box center [324, 156] width 649 height 313
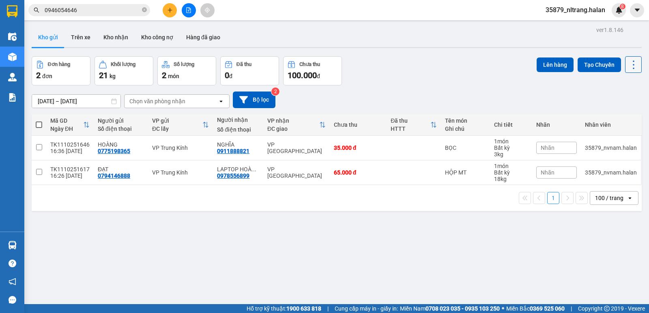
click at [628, 62] on icon at bounding box center [633, 64] width 11 height 11
click at [616, 117] on span "Làm mới" at bounding box center [616, 116] width 22 height 8
click at [417, 80] on div "Đơn hàng 2 đơn Khối lượng 21 kg Số lượng 2 món Đã thu 0 đ Chưa thu 100.000 đ Lê…" at bounding box center [337, 70] width 610 height 29
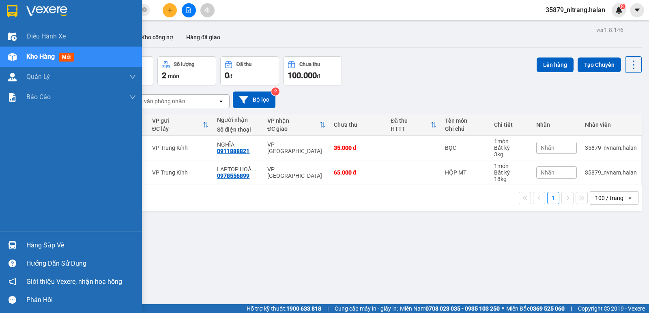
click at [11, 248] on img at bounding box center [12, 245] width 9 height 9
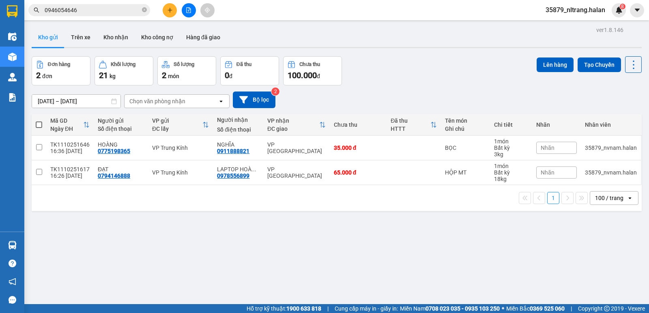
click at [410, 252] on section "Kết quả tìm kiếm ( 66 ) Bộ lọc Mã ĐH Trạng thái Món hàng Thu hộ Tổng cước Chưa …" at bounding box center [324, 156] width 649 height 313
click at [423, 64] on div "Đơn hàng 2 đơn Khối lượng 21 kg Số lượng 2 món Đã thu 0 đ Chưa thu 100.000 đ Lê…" at bounding box center [337, 70] width 610 height 29
click at [170, 14] on button at bounding box center [170, 10] width 14 height 14
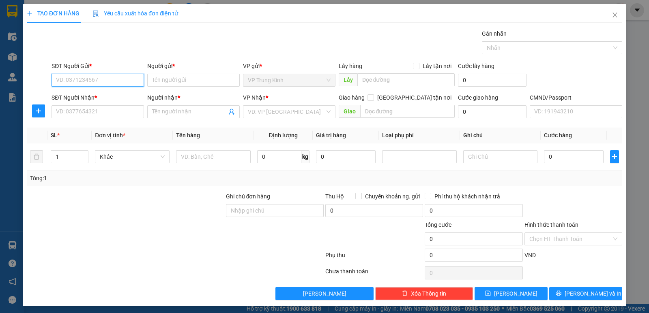
click at [114, 84] on input "SĐT Người Gửi *" at bounding box center [98, 80] width 92 height 13
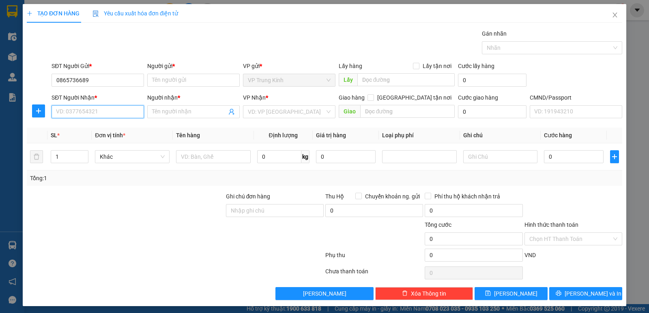
click at [68, 112] on input "SĐT Người Nhận *" at bounding box center [98, 111] width 92 height 13
click at [97, 84] on input "0865736689" at bounding box center [98, 80] width 92 height 13
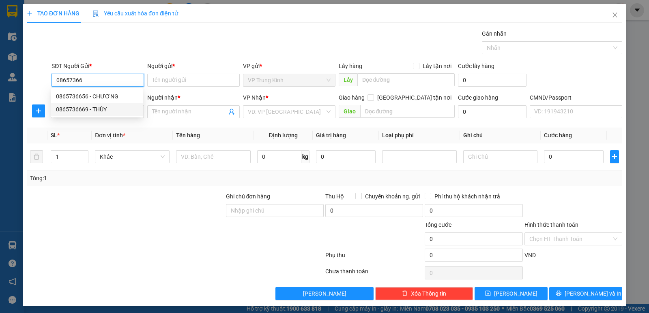
click at [85, 106] on div "0865736669 - THÙY" at bounding box center [97, 109] width 82 height 9
type input "0865736669"
type input "THÙY"
type input "0865736669"
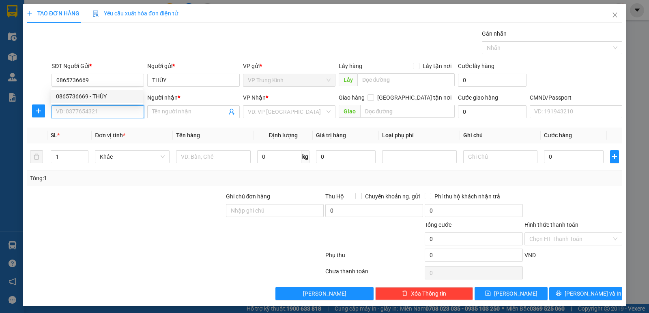
click at [75, 114] on input "SĐT Người Nhận *" at bounding box center [98, 111] width 92 height 13
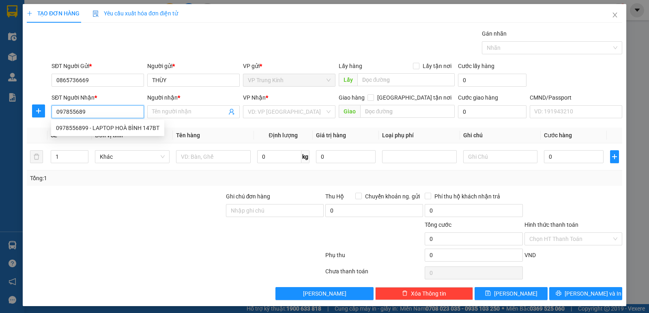
type input "0978556899"
click at [90, 131] on div "0978556899 - LAPTOP HOÀ BÌNH 147BT" at bounding box center [107, 128] width 103 height 9
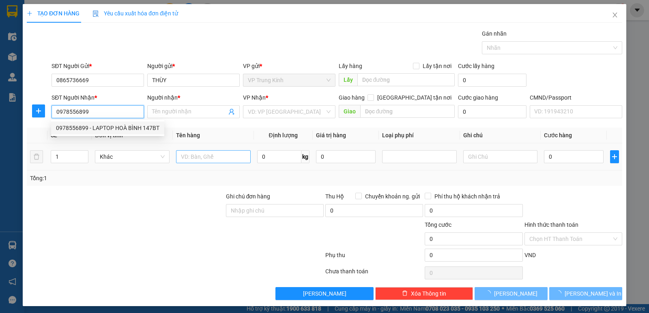
type input "LAPTOP HOÀ BÌNH 147BT"
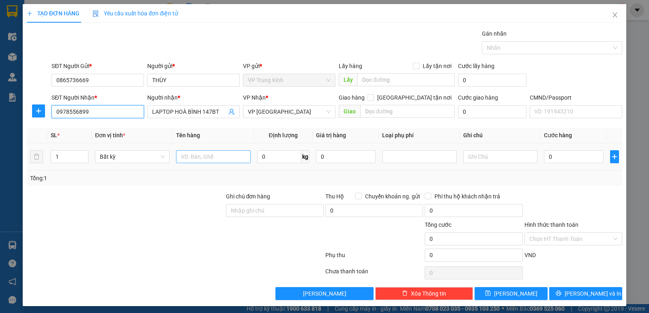
type input "0978556899"
drag, startPoint x: 210, startPoint y: 155, endPoint x: 216, endPoint y: 152, distance: 6.3
click at [216, 152] on input "text" at bounding box center [213, 156] width 75 height 13
drag, startPoint x: 37, startPoint y: 109, endPoint x: 54, endPoint y: 104, distance: 17.8
click at [38, 109] on icon "plus" at bounding box center [38, 111] width 6 height 6
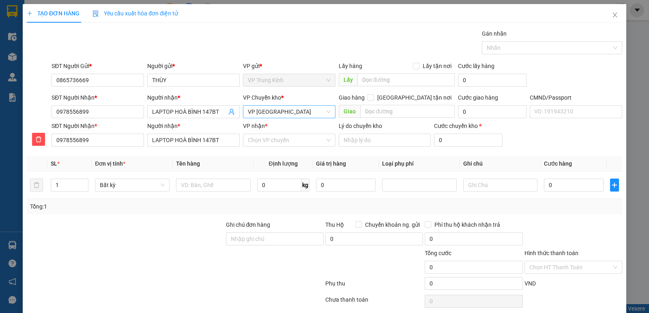
click at [287, 117] on span "VP [GEOGRAPHIC_DATA]" at bounding box center [289, 112] width 83 height 12
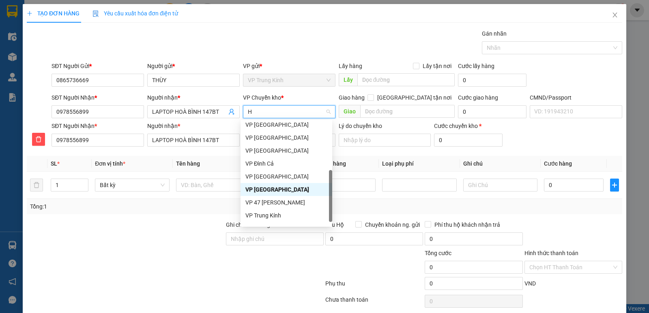
type input "HO"
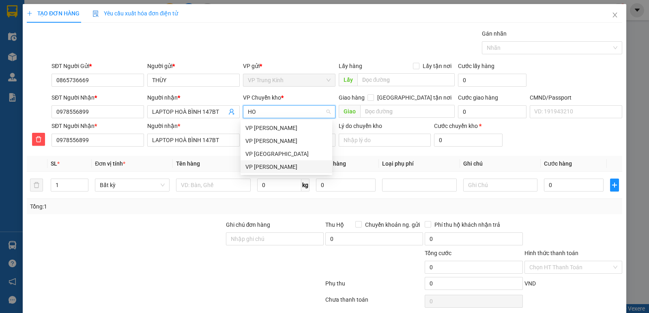
click at [273, 165] on div "VP [PERSON_NAME]" at bounding box center [286, 167] width 82 height 9
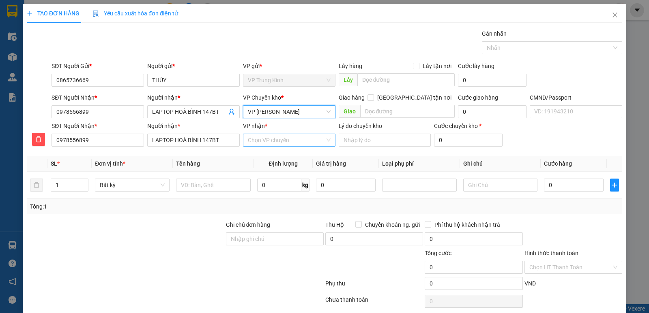
click at [253, 142] on input "VP nhận *" at bounding box center [286, 140] width 77 height 12
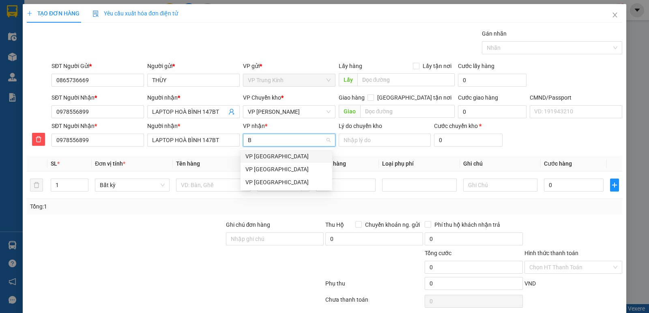
type input "BI"
drag, startPoint x: 256, startPoint y: 180, endPoint x: 218, endPoint y: 187, distance: 39.2
click at [256, 180] on div "VP [GEOGRAPHIC_DATA]" at bounding box center [286, 182] width 82 height 9
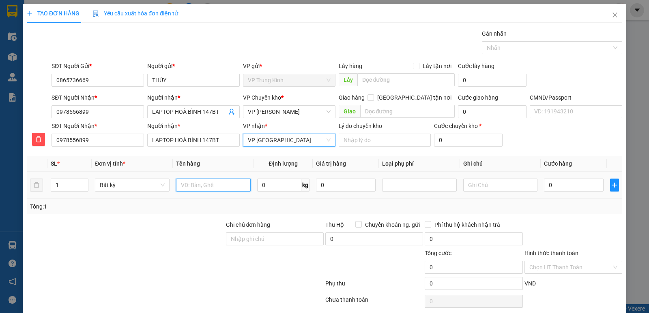
click at [216, 188] on input "text" at bounding box center [213, 185] width 75 height 13
type input "BOC ĐEN LK MT"
type input "2.5"
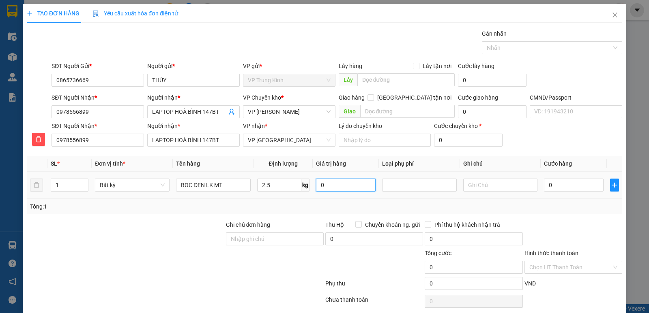
type input "50.000"
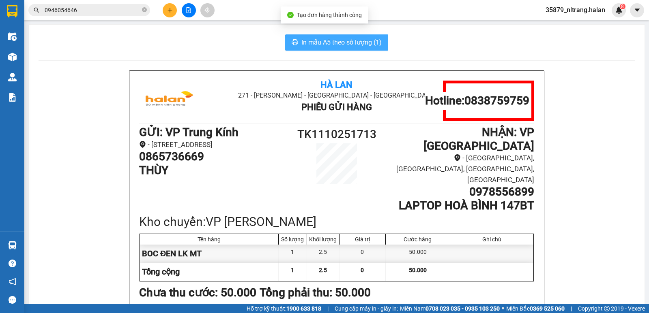
click at [334, 40] on span "In mẫu A5 theo số lượng (1)" at bounding box center [341, 42] width 80 height 10
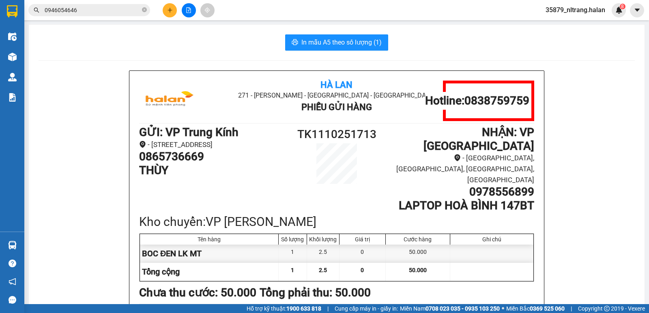
click at [116, 14] on input "0946054646" at bounding box center [93, 10] width 96 height 9
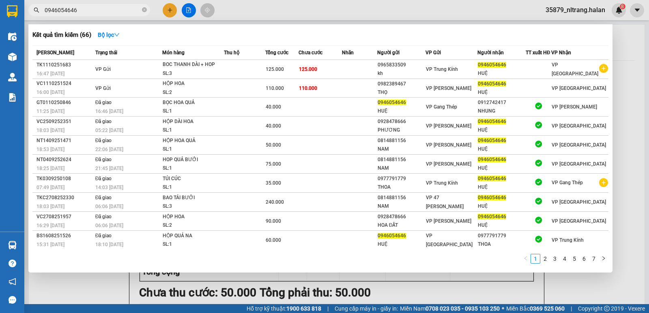
click at [116, 14] on input "0946054646" at bounding box center [93, 10] width 96 height 9
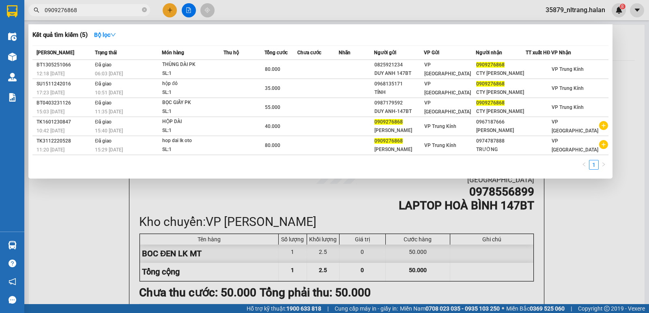
drag, startPoint x: 84, startPoint y: 213, endPoint x: 42, endPoint y: 92, distance: 128.2
click at [84, 213] on div at bounding box center [324, 156] width 649 height 313
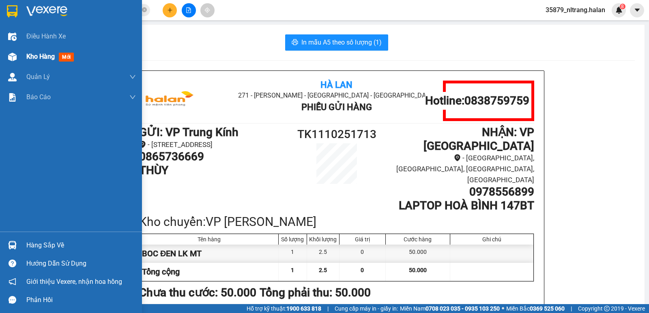
click at [13, 59] on img at bounding box center [12, 57] width 9 height 9
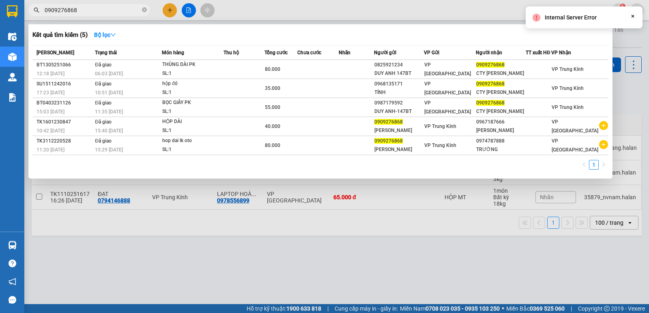
click at [96, 8] on input "0909276868" at bounding box center [93, 10] width 96 height 9
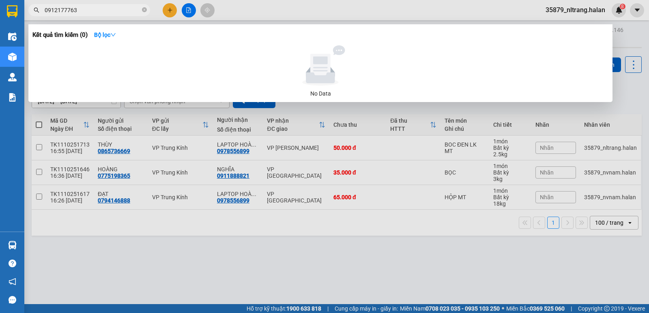
click at [91, 11] on input "0912177763" at bounding box center [93, 10] width 96 height 9
click at [105, 14] on input "0912177763" at bounding box center [93, 10] width 96 height 9
type input "0912177763"
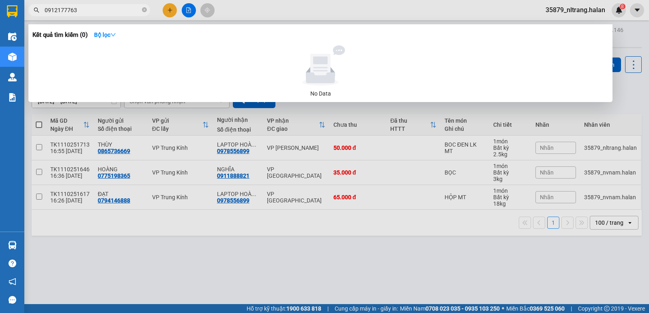
click at [173, 14] on div at bounding box center [324, 156] width 649 height 313
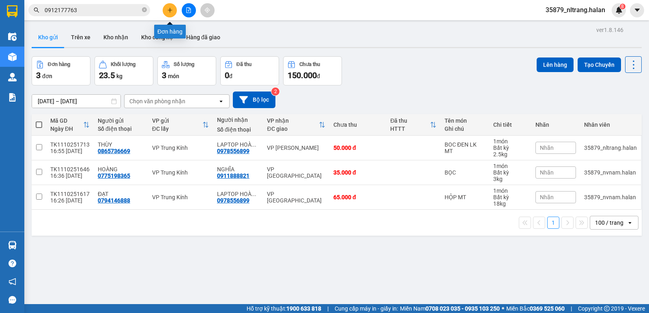
click at [173, 14] on button at bounding box center [170, 10] width 14 height 14
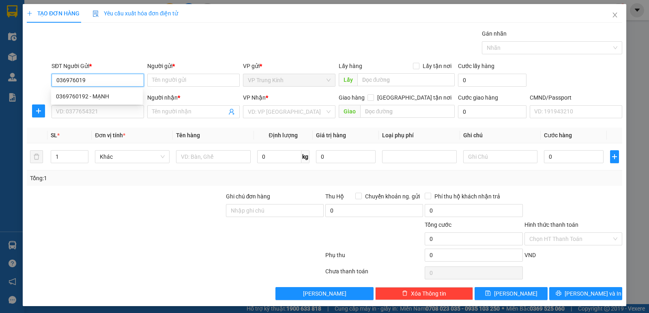
type input "0369760192"
click at [111, 92] on div "0369760192 - MẠNH" at bounding box center [97, 96] width 82 height 9
type input "MẠNH"
type input "0369760192"
click at [85, 118] on div "SĐT Người Nhận * VD: 0377654321" at bounding box center [98, 107] width 92 height 28
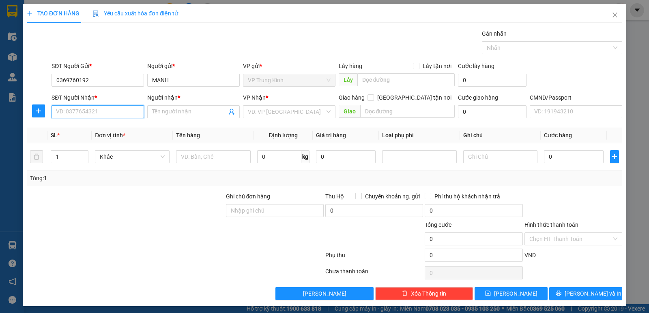
click at [98, 113] on input "SĐT Người Nhận *" at bounding box center [98, 111] width 92 height 13
click at [97, 132] on div "0357301121 - BÌNH" at bounding box center [97, 128] width 82 height 9
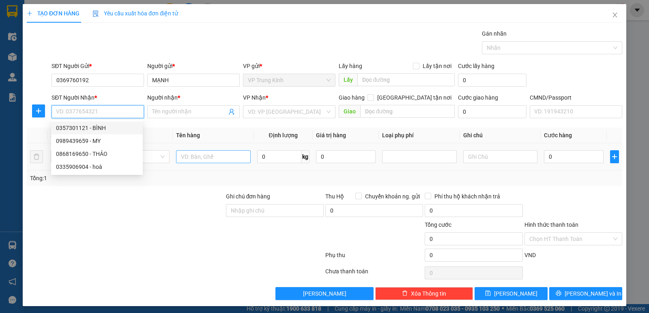
type input "0357301121"
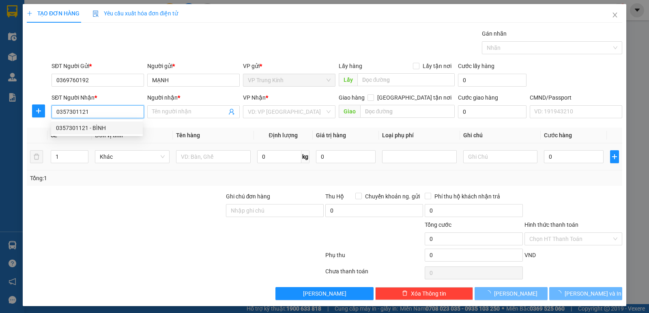
type input "BÌNH"
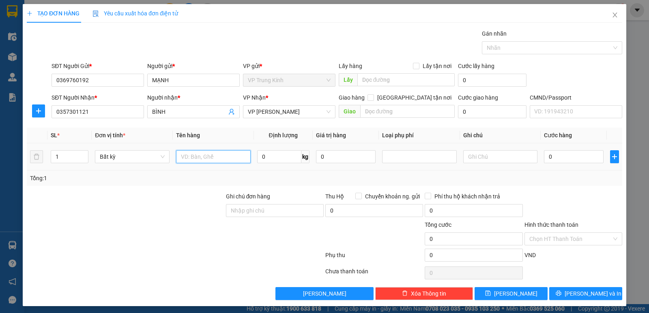
click at [215, 161] on input "text" at bounding box center [213, 156] width 75 height 13
type input "HOP DÀI ĐEM"
type input "24"
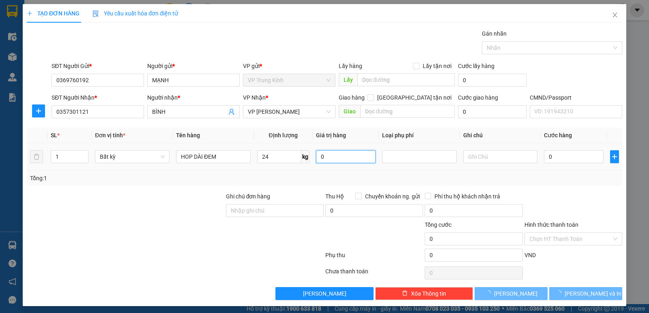
type input "65.000"
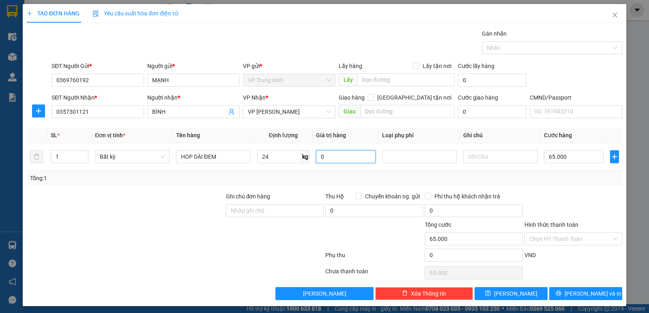
scroll to position [3, 0]
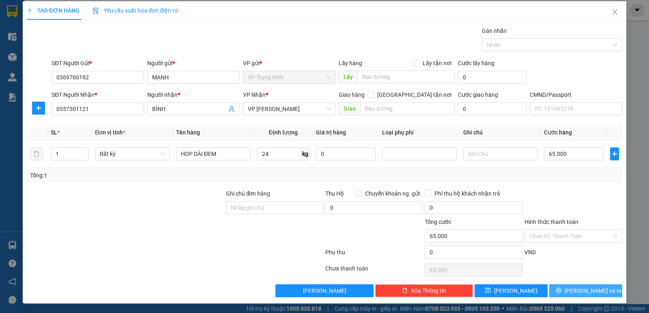
click at [594, 296] on button "[PERSON_NAME] và In" at bounding box center [585, 291] width 73 height 13
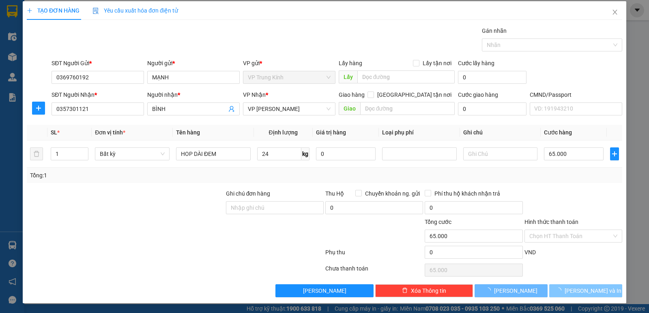
click at [594, 296] on button "[PERSON_NAME] và In" at bounding box center [585, 291] width 73 height 13
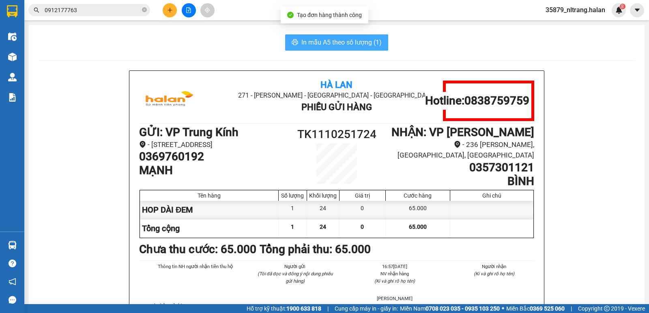
click at [337, 43] on span "In mẫu A5 theo số lượng (1)" at bounding box center [341, 42] width 80 height 10
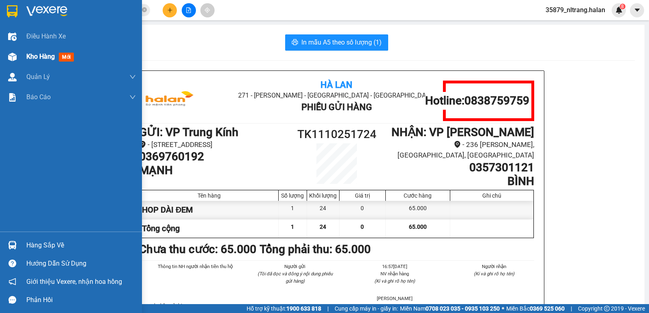
click at [13, 54] on img at bounding box center [12, 57] width 9 height 9
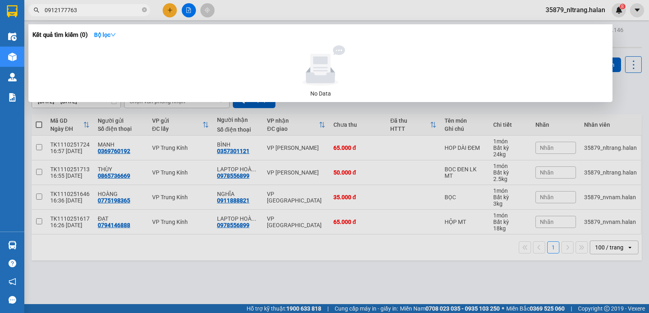
click at [87, 12] on input "0912177763" at bounding box center [93, 10] width 96 height 9
type input "0375674128"
click at [138, 270] on div at bounding box center [324, 156] width 649 height 313
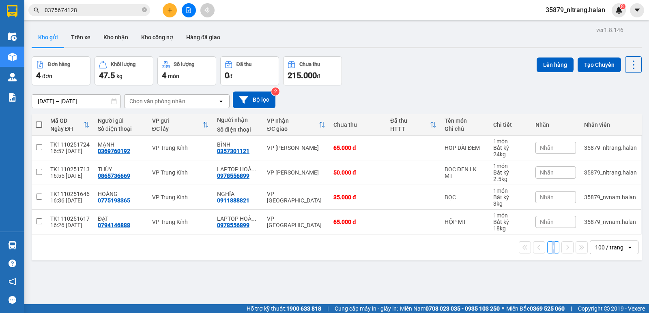
click at [138, 270] on div "ver 1.8.146 Kho gửi Trên xe Kho nhận Kho công nợ Hàng đã giao Đơn hàng 4 đơn Kh…" at bounding box center [336, 180] width 616 height 313
click at [171, 11] on icon "plus" at bounding box center [170, 10] width 6 height 6
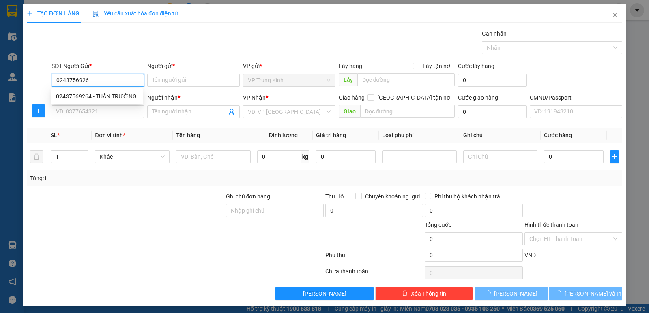
type input "02437569264"
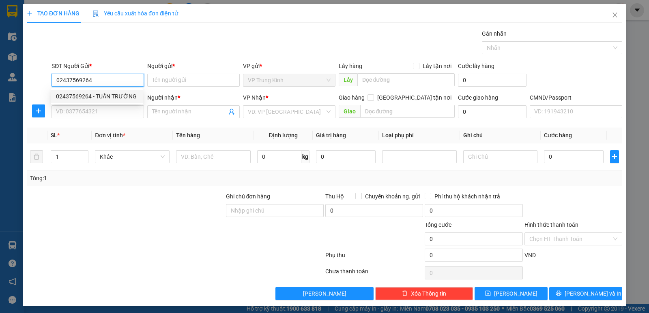
click at [117, 99] on div "02437569264 - TUẤN TRƯỜNG" at bounding box center [97, 96] width 82 height 9
type input "TUẤN TRƯỜNG"
type input "02437569264"
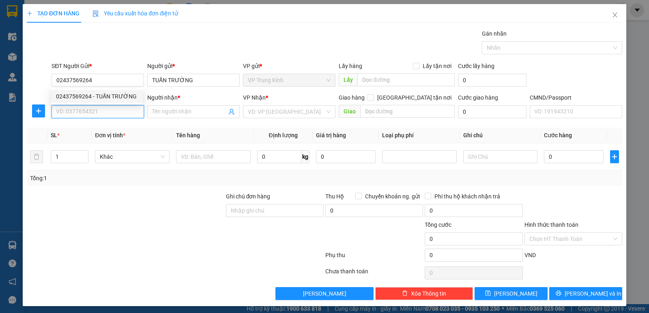
click at [99, 112] on input "SĐT Người Nhận *" at bounding box center [98, 111] width 92 height 13
type input "0972692869"
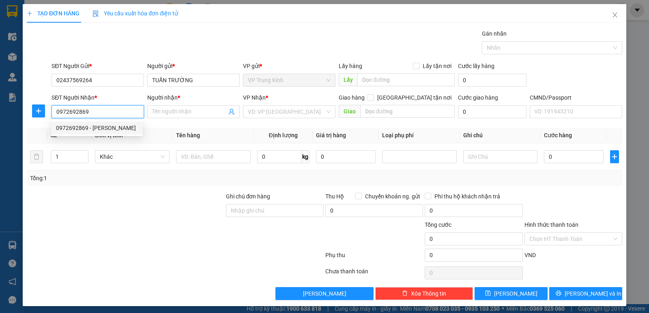
click at [90, 131] on div "0972692869 - [PERSON_NAME]" at bounding box center [97, 128] width 82 height 9
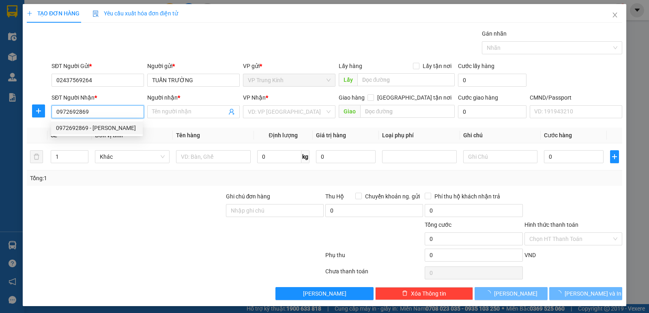
type input "LAM DƯƠNG"
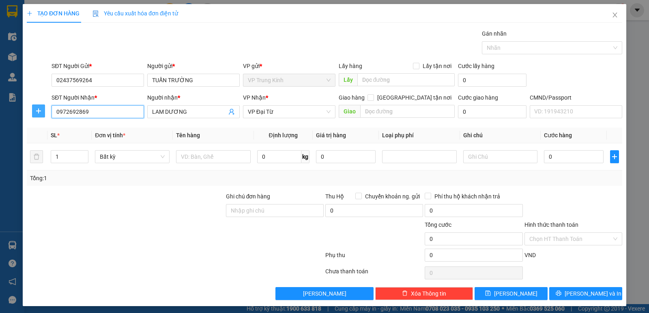
type input "0972692869"
click at [42, 117] on button "button" at bounding box center [38, 111] width 13 height 13
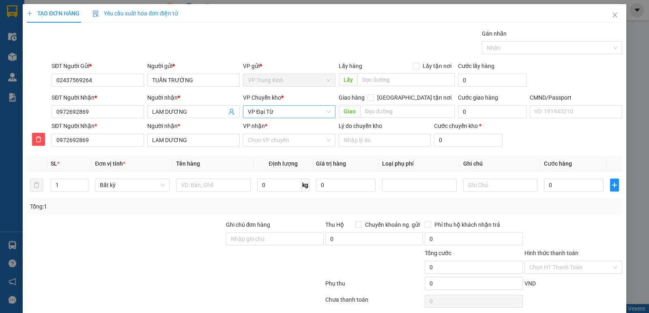
click at [281, 108] on span "VP Đại Từ" at bounding box center [289, 112] width 83 height 12
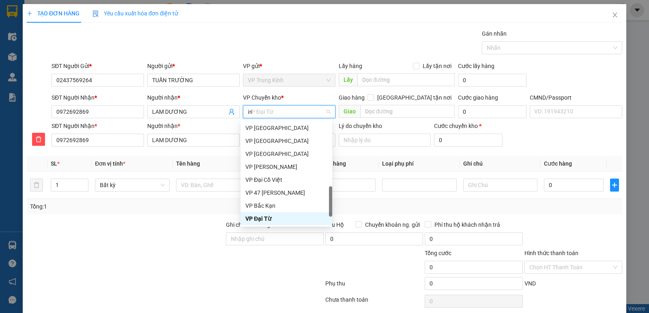
scroll to position [136, 0]
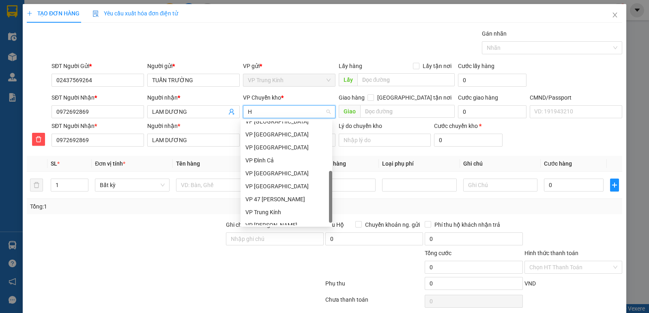
type input "HO"
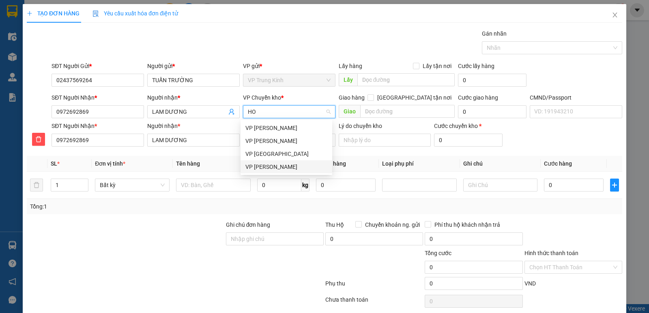
click at [259, 165] on div "VP [PERSON_NAME]" at bounding box center [286, 167] width 82 height 9
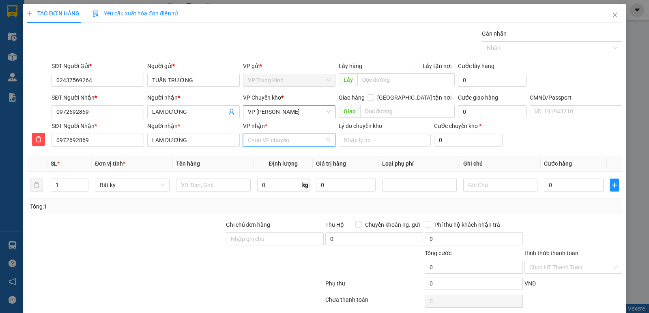
click at [255, 142] on input "VP nhận *" at bounding box center [286, 140] width 77 height 12
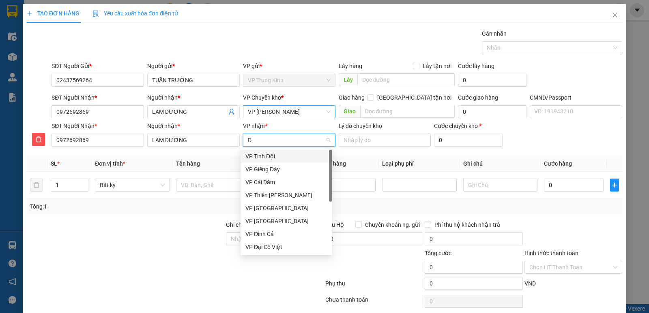
type input "DA"
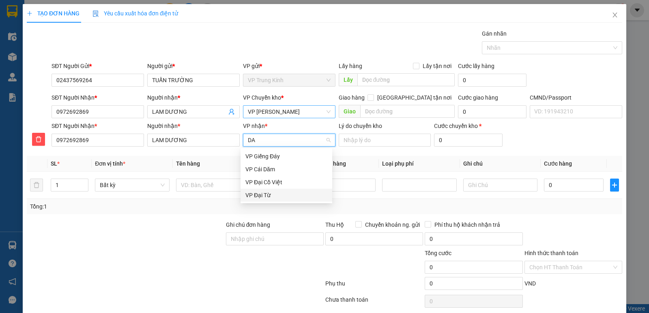
click at [260, 197] on div "VP Đại Từ" at bounding box center [286, 195] width 82 height 9
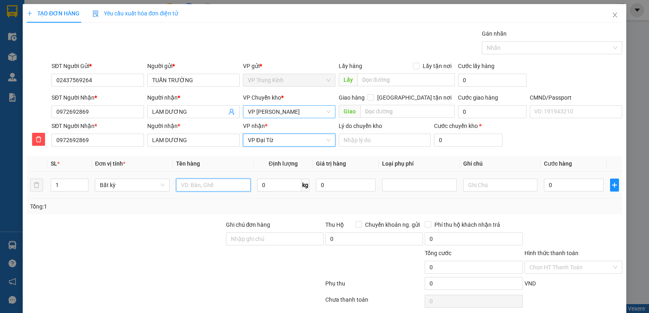
click at [204, 188] on input "text" at bounding box center [213, 185] width 75 height 13
type input "TẤM ẢNH"
type input "8"
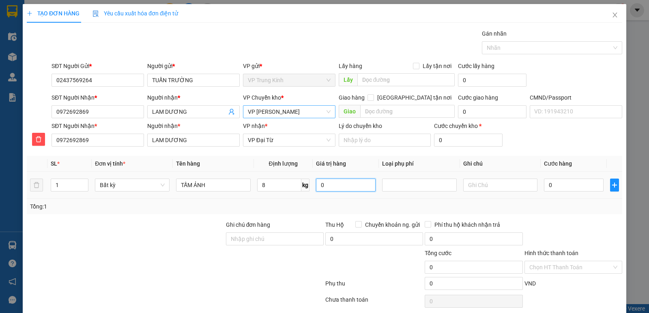
type input "55.000"
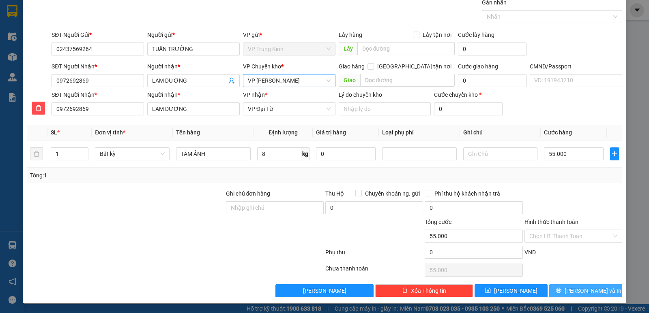
click at [562, 294] on button "[PERSON_NAME] và In" at bounding box center [585, 291] width 73 height 13
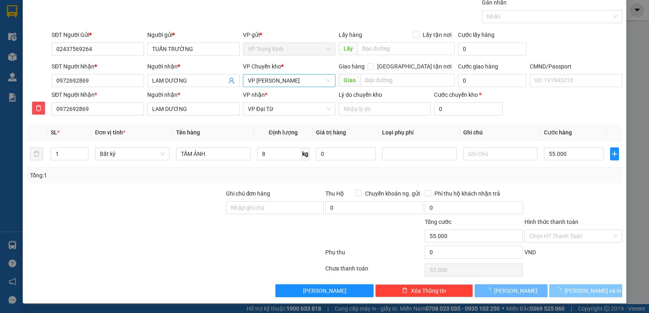
click at [562, 294] on button "[PERSON_NAME] và In" at bounding box center [585, 291] width 73 height 13
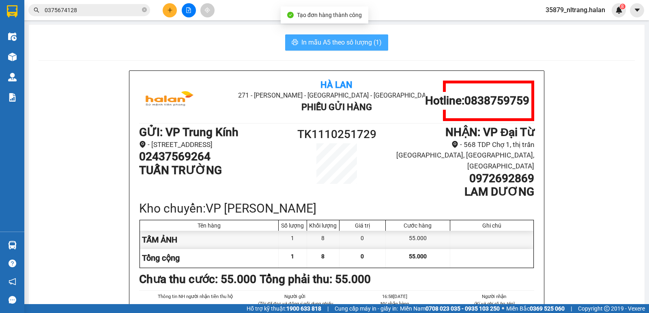
click at [355, 43] on span "In mẫu A5 theo số lượng (1)" at bounding box center [341, 42] width 80 height 10
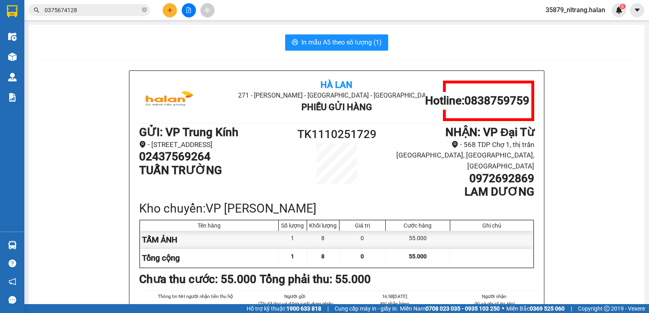
click at [135, 11] on input "0375674128" at bounding box center [93, 10] width 96 height 9
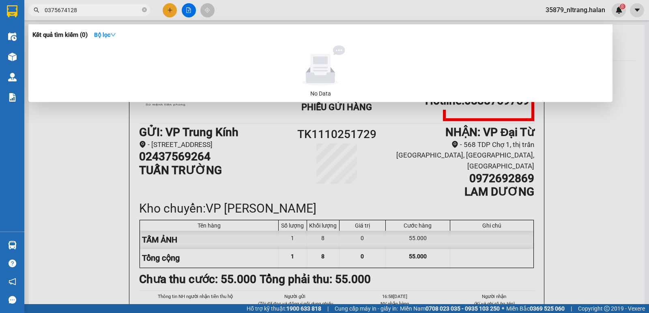
click at [135, 11] on input "0375674128" at bounding box center [93, 10] width 96 height 9
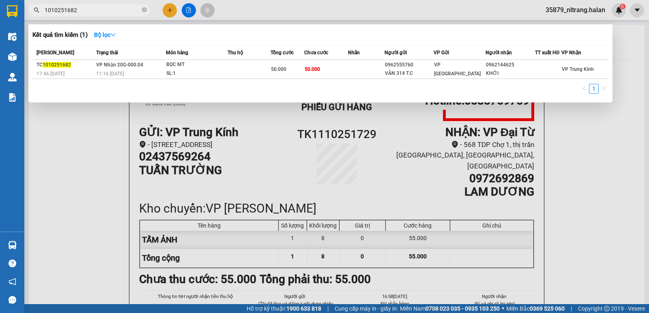
type input "1010251682"
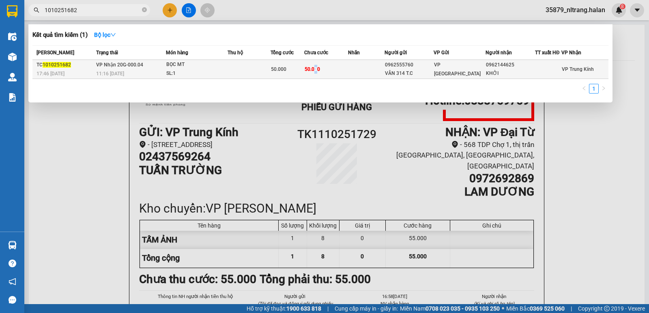
click at [317, 69] on span "50.000" at bounding box center [312, 70] width 15 height 6
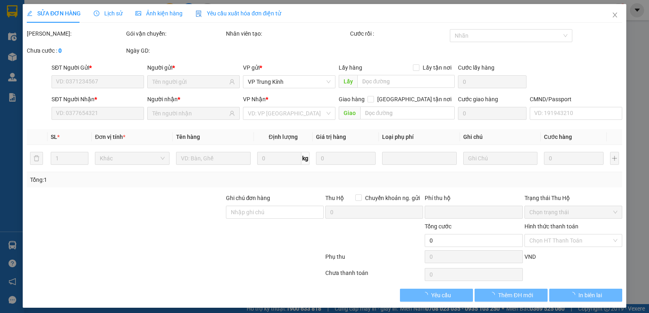
type input "0962555760"
type input "VÂN 314 T.C"
type input "0962144625"
type input "KHỞI"
type input "0"
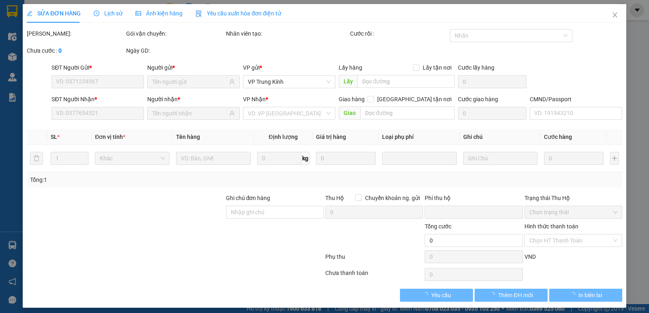
type input "50.000"
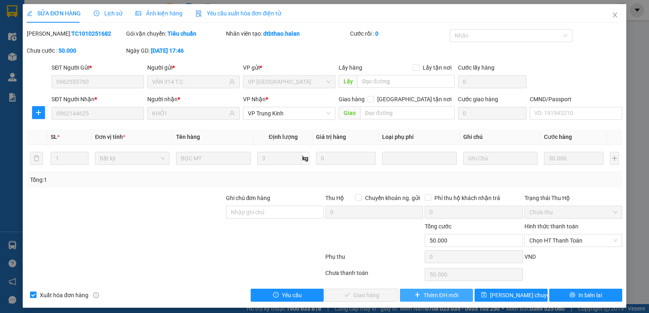
scroll to position [4, 0]
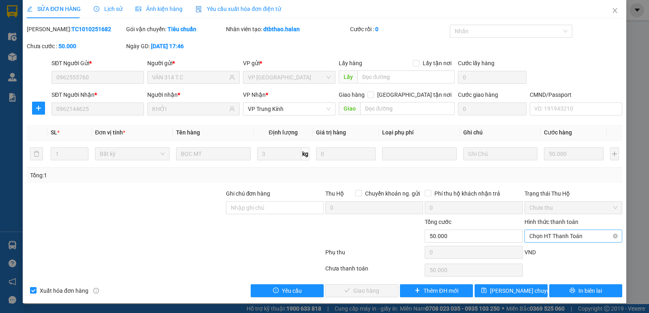
click at [536, 238] on span "Chọn HT Thanh Toán" at bounding box center [573, 236] width 88 height 12
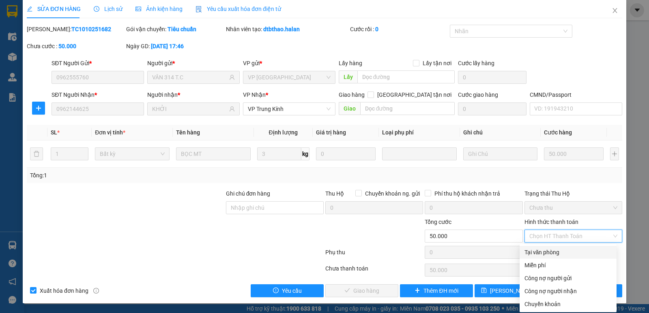
click at [537, 252] on div "Tại văn phòng" at bounding box center [567, 252] width 87 height 9
type input "0"
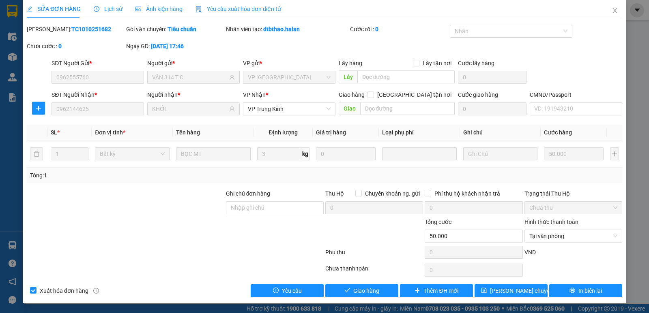
click at [347, 298] on div "SỬA ĐƠN HÀNG Lịch sử Ảnh kiện hàng Yêu cầu xuất hóa đơn điện tử Total Paid Fee …" at bounding box center [324, 152] width 603 height 304
click at [363, 289] on span "Giao hàng" at bounding box center [366, 291] width 26 height 9
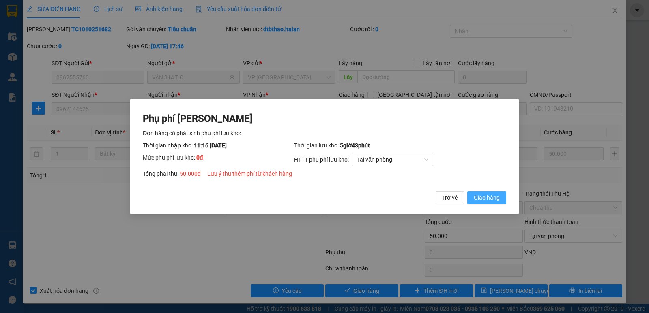
click at [483, 202] on span "Giao hàng" at bounding box center [487, 197] width 26 height 9
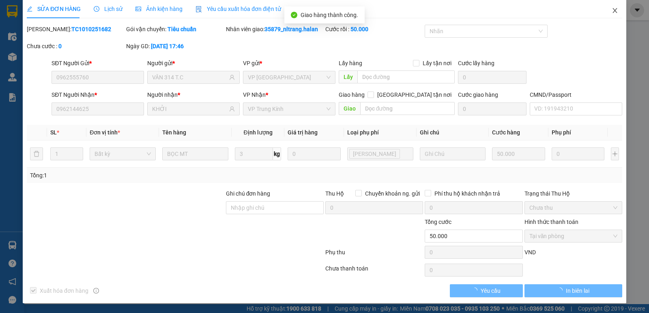
scroll to position [0, 0]
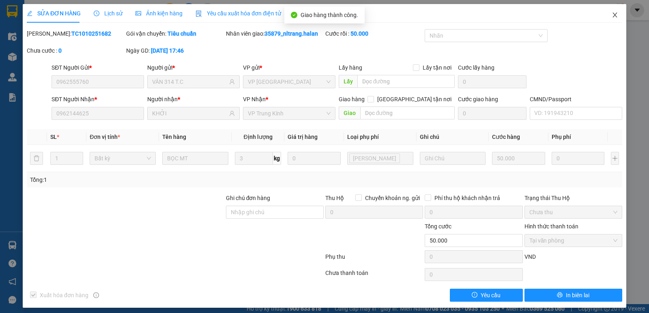
click at [612, 16] on icon "close" at bounding box center [615, 15] width 6 height 6
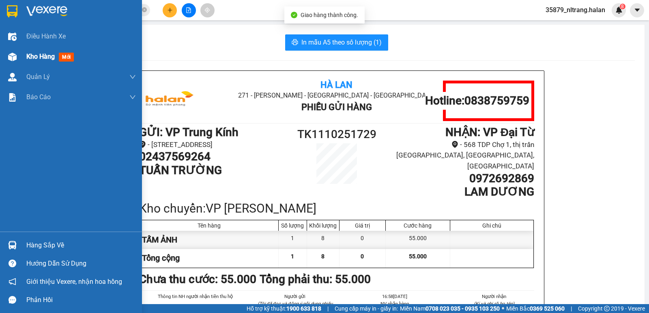
click at [13, 58] on img at bounding box center [12, 57] width 9 height 9
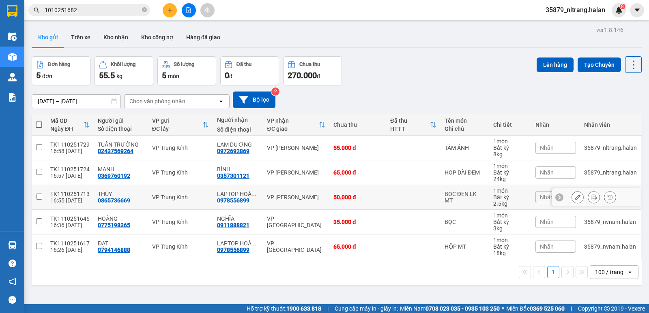
click at [355, 200] on div "50.000 đ" at bounding box center [357, 197] width 49 height 6
checkbox input "true"
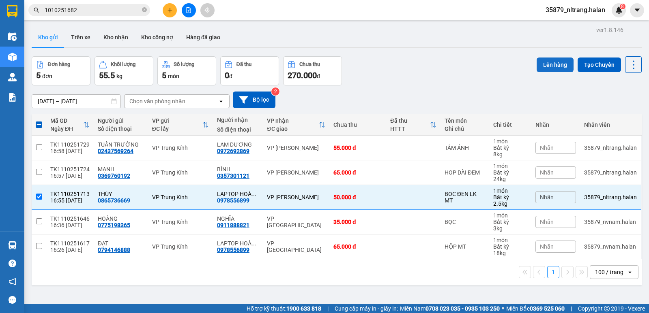
click at [538, 65] on button "Lên hàng" at bounding box center [555, 65] width 37 height 15
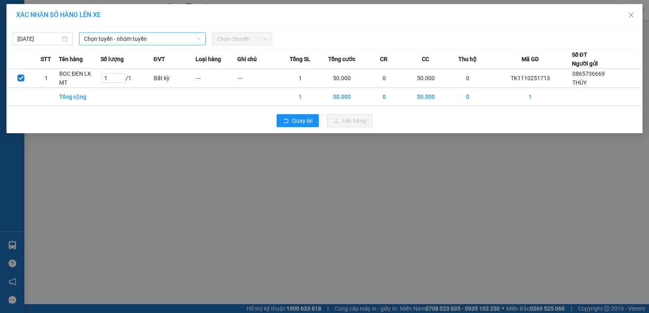
click at [146, 39] on span "Chọn tuyến - nhóm tuyến" at bounding box center [142, 39] width 117 height 12
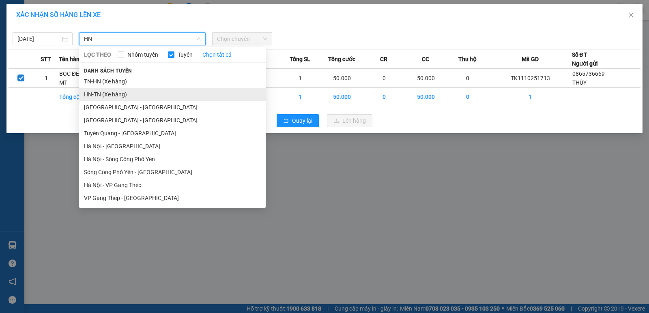
type input "HN"
click at [121, 93] on li "HN-TN (Xe hàng)" at bounding box center [172, 94] width 187 height 13
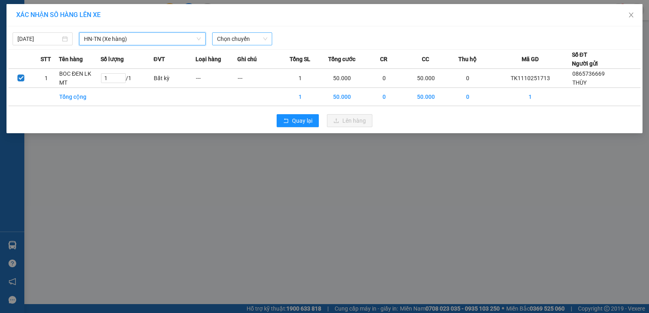
click at [238, 41] on span "Chọn chuyến" at bounding box center [242, 39] width 50 height 12
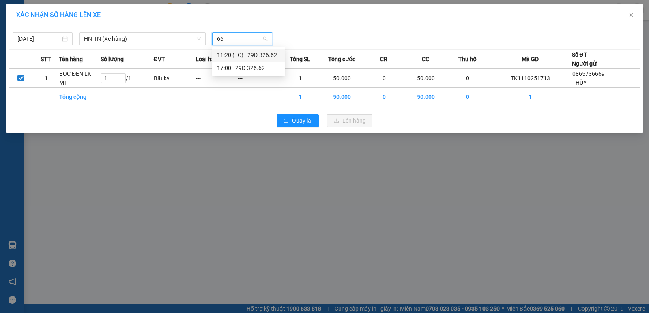
type input "662"
click at [255, 64] on div "17:00 - 29D-326.62" at bounding box center [248, 68] width 63 height 9
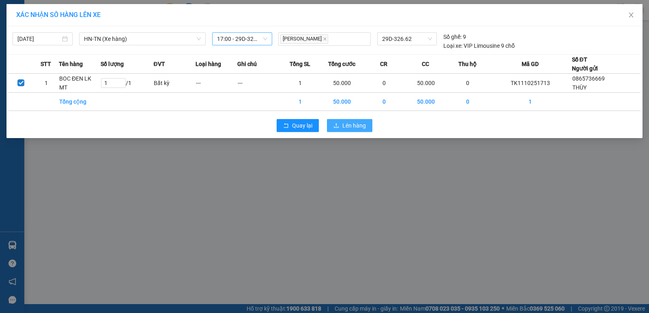
click at [351, 129] on span "Lên hàng" at bounding box center [354, 125] width 24 height 9
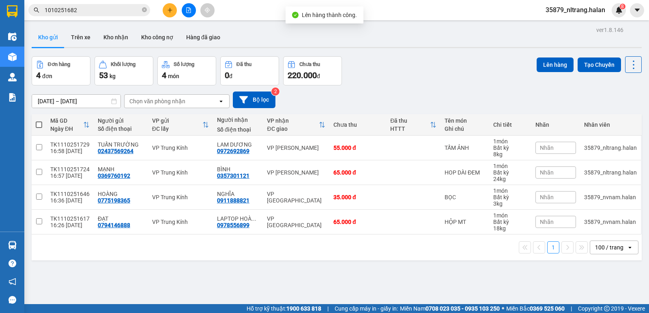
click at [106, 10] on input "1010251682" at bounding box center [93, 10] width 96 height 9
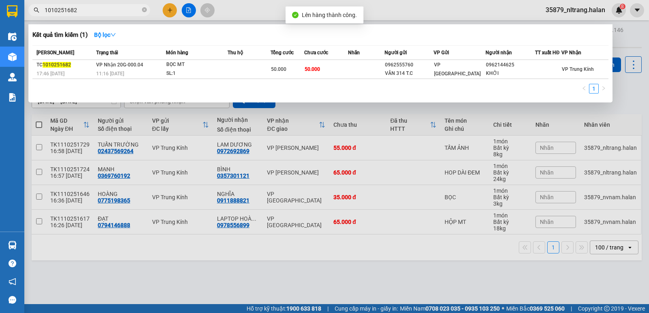
click at [106, 10] on input "1010251682" at bounding box center [93, 10] width 96 height 9
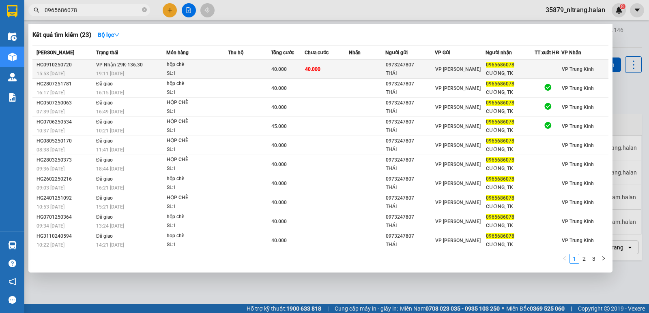
type input "0965686078"
click at [250, 71] on td at bounding box center [249, 69] width 43 height 19
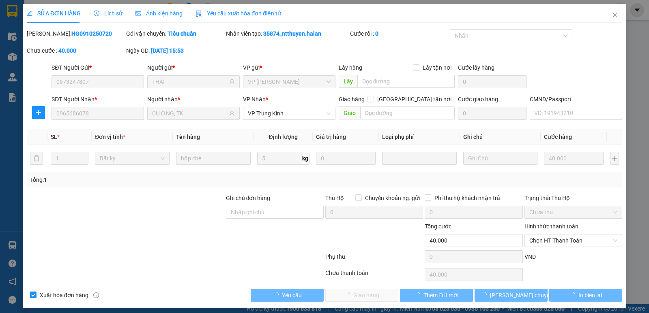
type input "0973247807"
type input "THÁI"
type input "0965686078"
type input "CƯỜNG, TK"
type input "0"
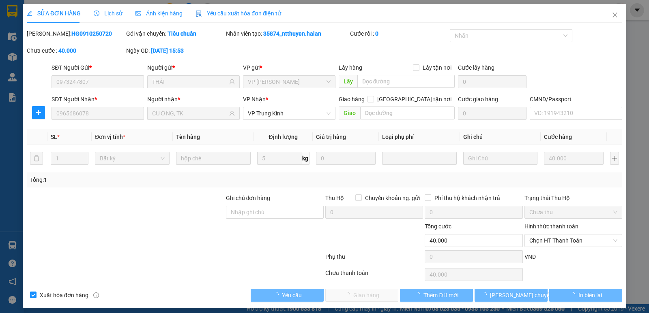
type input "40.000"
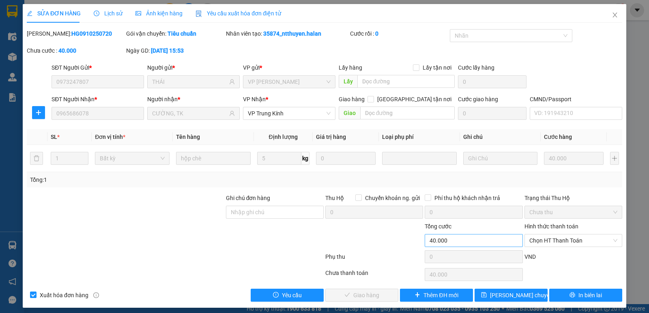
scroll to position [4, 0]
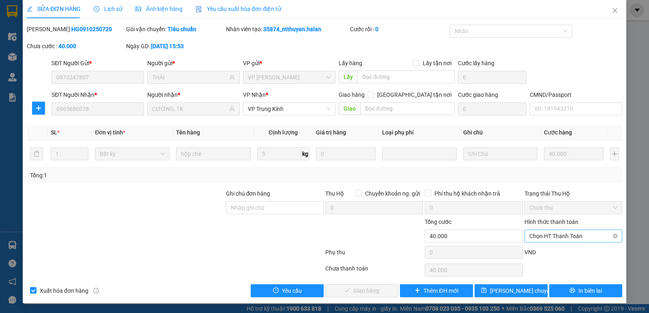
click at [550, 236] on span "Chọn HT Thanh Toán" at bounding box center [573, 236] width 88 height 12
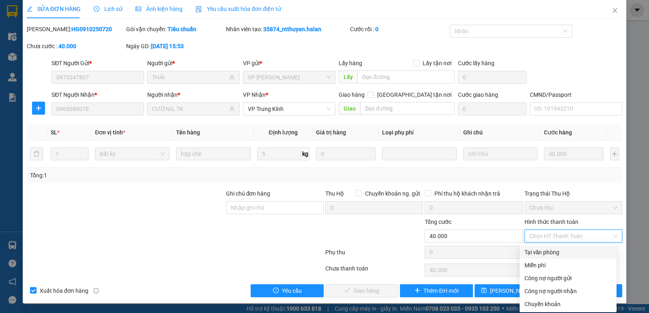
click at [542, 254] on div "Tại văn phòng" at bounding box center [567, 252] width 87 height 9
type input "0"
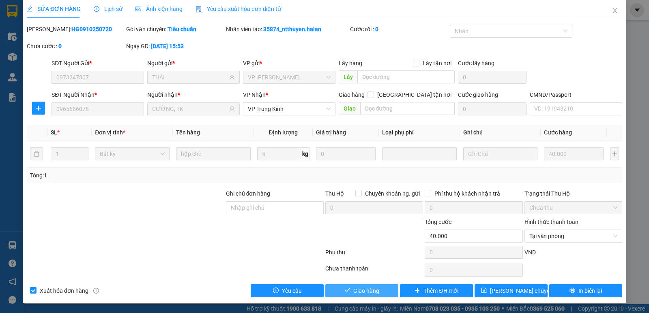
click at [353, 293] on span "Giao hàng" at bounding box center [366, 291] width 26 height 9
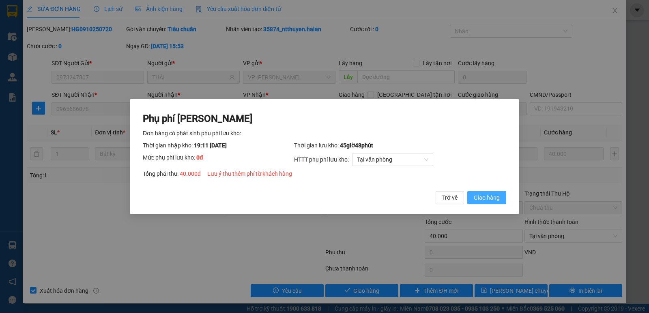
click at [493, 198] on span "Giao hàng" at bounding box center [487, 197] width 26 height 9
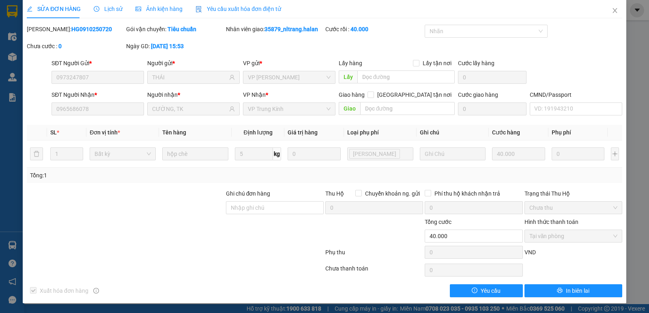
scroll to position [0, 0]
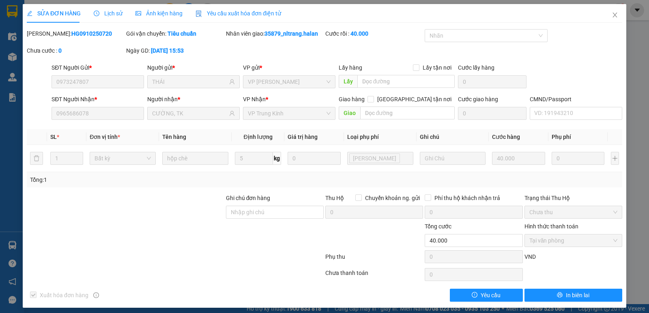
click at [129, 13] on div "SỬA ĐƠN HÀNG Lịch sử Ảnh kiện hàng Yêu cầu xuất hóa đơn điện tử" at bounding box center [154, 13] width 254 height 19
click at [613, 17] on span "Close" at bounding box center [614, 15] width 23 height 23
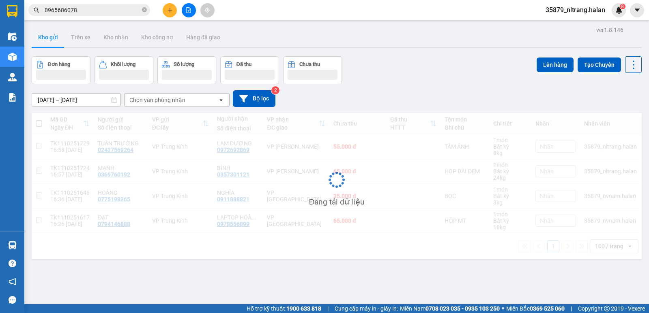
click at [135, 11] on input "0965686078" at bounding box center [93, 10] width 96 height 9
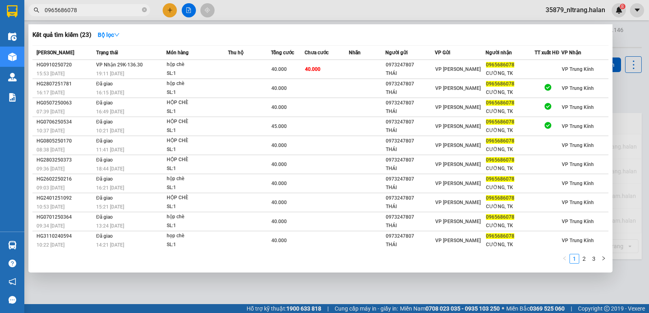
click at [134, 12] on input "0965686078" at bounding box center [93, 10] width 96 height 9
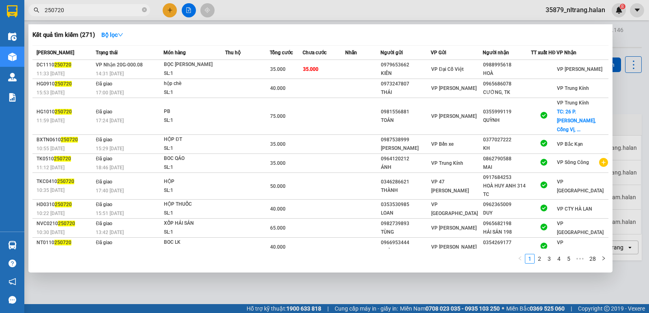
type input "250720"
click at [303, 10] on div at bounding box center [324, 156] width 649 height 313
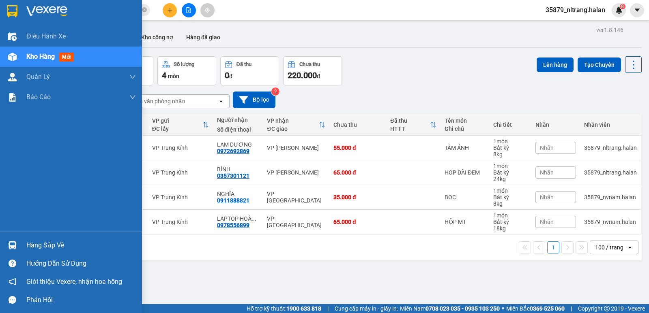
click at [8, 240] on div at bounding box center [12, 245] width 14 height 14
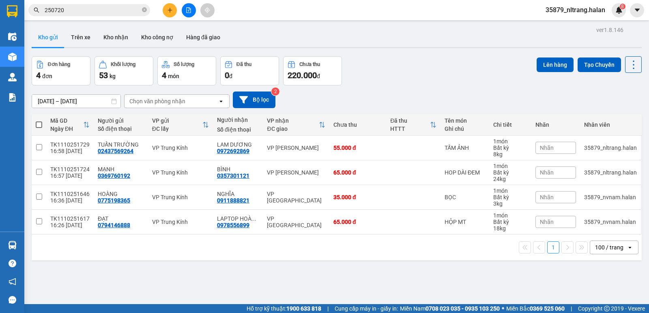
click at [414, 105] on section "Kết quả tìm kiếm ( 271 ) Bộ lọc Mã ĐH Trạng thái Món hàng Thu hộ Tổng cước Chưa…" at bounding box center [324, 156] width 649 height 313
click at [628, 60] on icon at bounding box center [633, 64] width 11 height 11
drag, startPoint x: 621, startPoint y: 114, endPoint x: 416, endPoint y: 142, distance: 207.0
click at [620, 115] on span "Làm mới" at bounding box center [616, 116] width 22 height 8
click at [309, 151] on td "VP [PERSON_NAME]" at bounding box center [296, 148] width 67 height 25
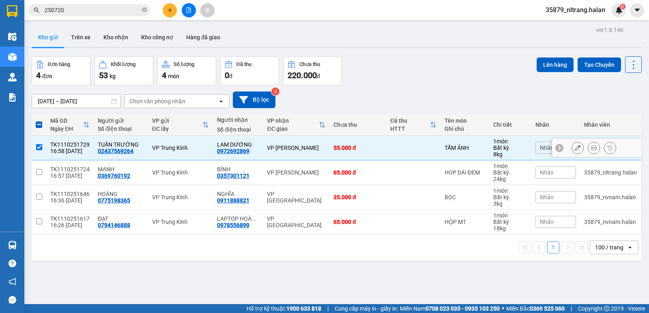
click at [282, 144] on td "VP [PERSON_NAME]" at bounding box center [296, 148] width 67 height 25
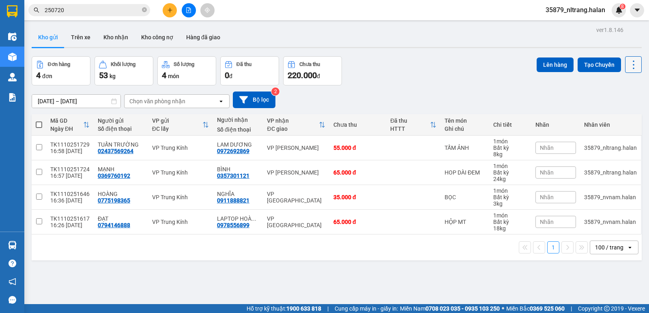
click at [635, 62] on button at bounding box center [633, 64] width 17 height 17
click at [622, 116] on span "Làm mới" at bounding box center [616, 116] width 22 height 8
click at [129, 151] on div "THU 0379463031" at bounding box center [121, 148] width 46 height 13
checkbox input "true"
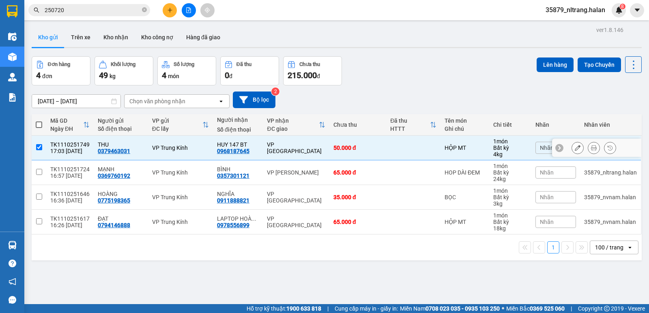
click at [122, 151] on div "0379463031" at bounding box center [114, 151] width 32 height 6
copy div "0379463031"
click at [125, 11] on input "250720" at bounding box center [93, 10] width 96 height 9
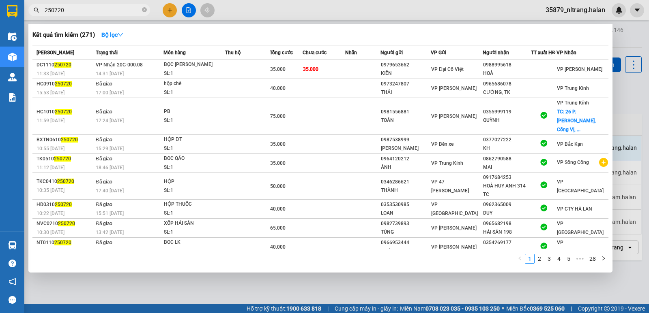
click at [125, 11] on input "250720" at bounding box center [93, 10] width 96 height 9
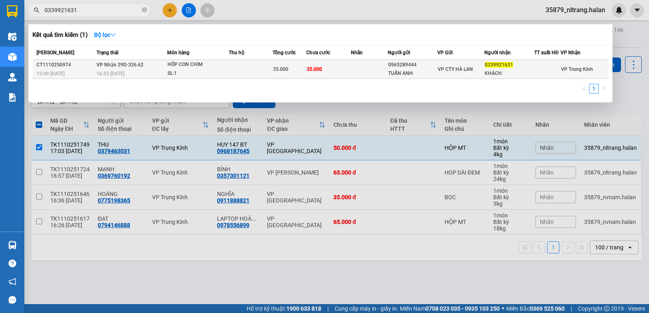
type input "0339921631"
click at [277, 76] on td "35.000" at bounding box center [290, 69] width 34 height 19
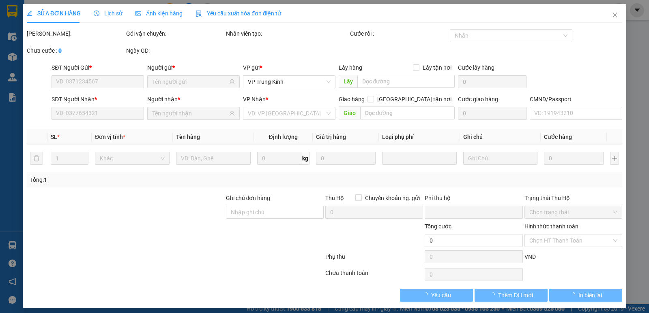
scroll to position [4, 0]
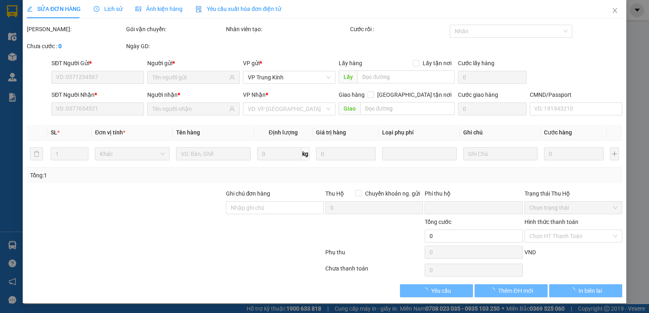
type input "0965289444"
type input "TUẤN ANH"
type input "0339921631"
type input "KHÁCH"
type input "0"
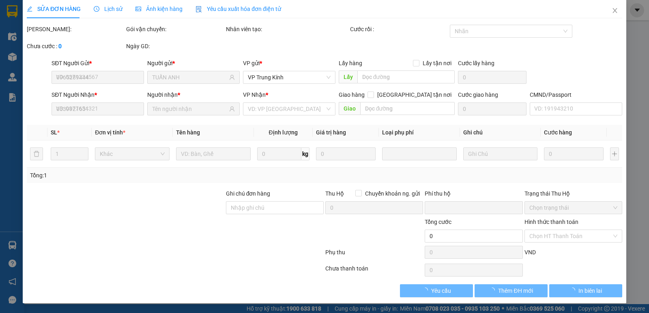
type input "35.000"
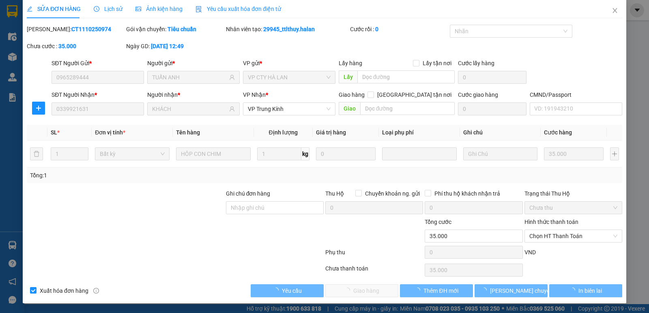
click at [568, 243] on div "Hình thức thanh toán Chọn HT Thanh Toán" at bounding box center [573, 232] width 98 height 28
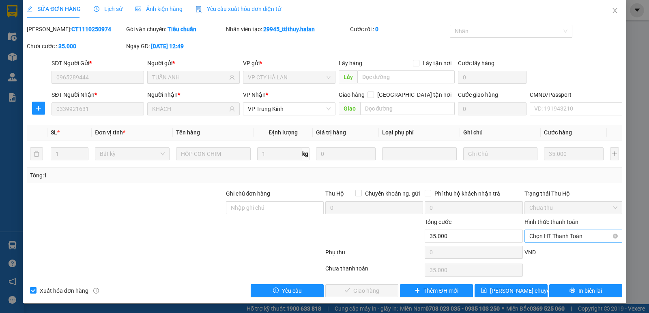
click at [566, 242] on span "Chọn HT Thanh Toán" at bounding box center [573, 236] width 88 height 12
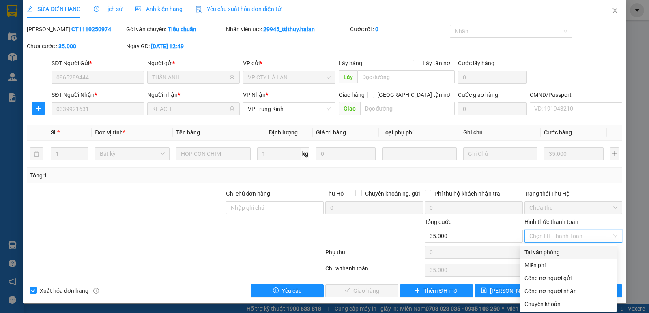
click at [563, 250] on div "Tại văn phòng" at bounding box center [567, 252] width 87 height 9
type input "0"
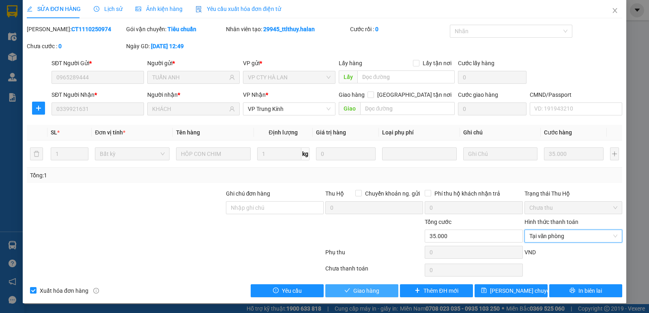
click at [376, 287] on span "Giao hàng" at bounding box center [366, 291] width 26 height 9
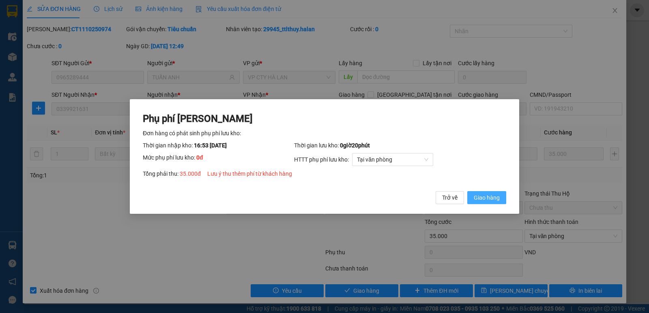
click at [496, 193] on button "Giao hàng" at bounding box center [486, 197] width 39 height 13
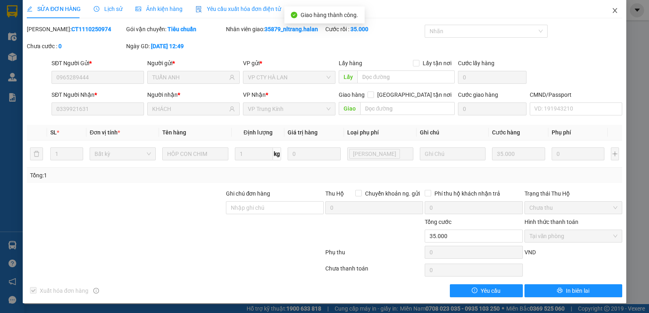
click at [612, 12] on icon "close" at bounding box center [615, 10] width 6 height 6
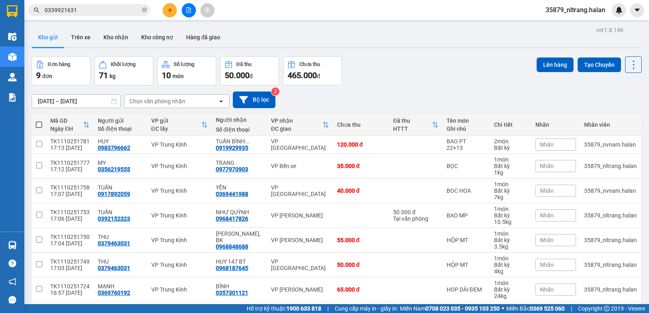
click at [127, 8] on input "0339921631" at bounding box center [93, 10] width 96 height 9
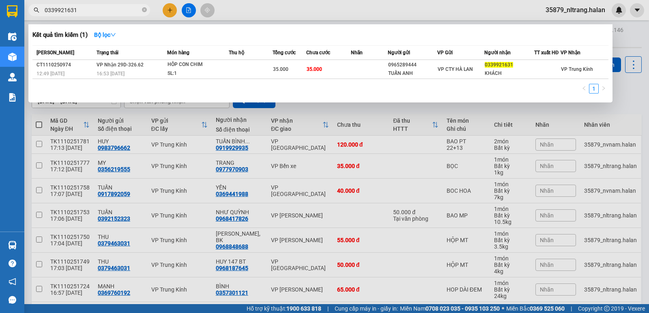
click at [127, 8] on input "0339921631" at bounding box center [93, 10] width 96 height 9
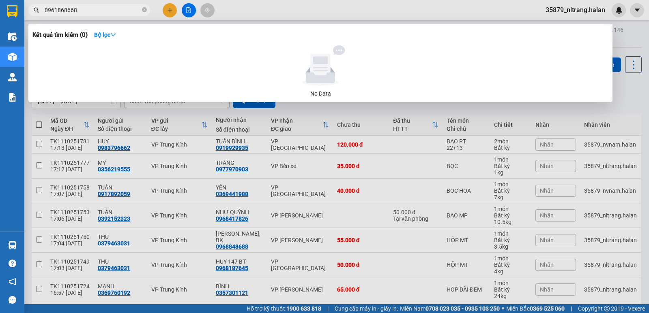
click at [114, 10] on input "0961868668" at bounding box center [93, 10] width 96 height 9
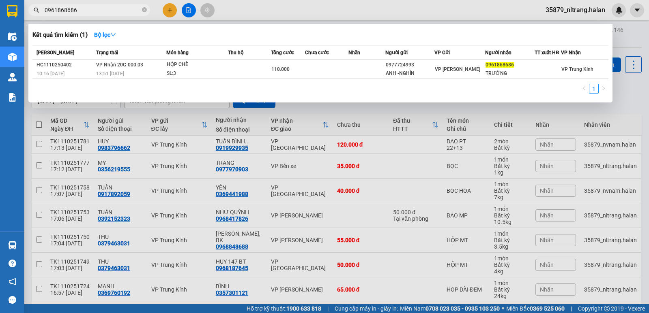
type input "0961868686"
click at [173, 9] on div at bounding box center [324, 156] width 649 height 313
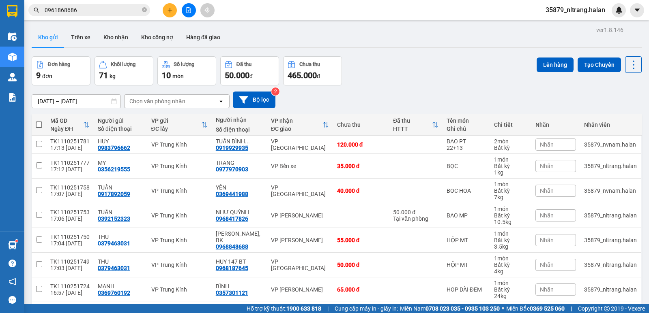
click at [173, 9] on button at bounding box center [170, 10] width 14 height 14
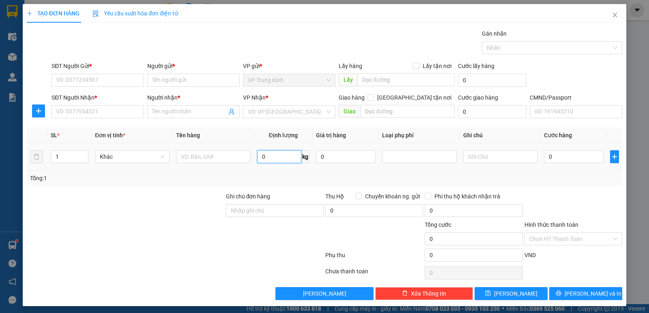
click at [280, 158] on input "0" at bounding box center [279, 156] width 44 height 13
type input "4"
click at [112, 81] on input "SĐT Người Gửi *" at bounding box center [98, 80] width 92 height 13
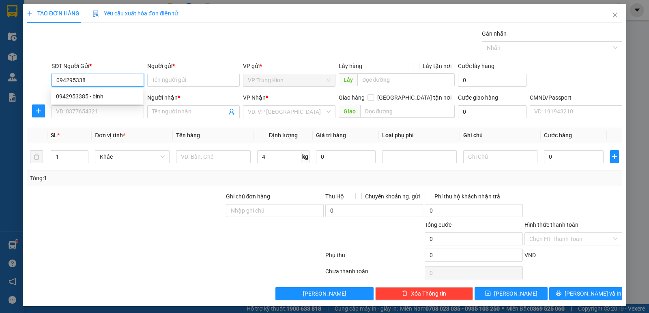
type input "0942953385"
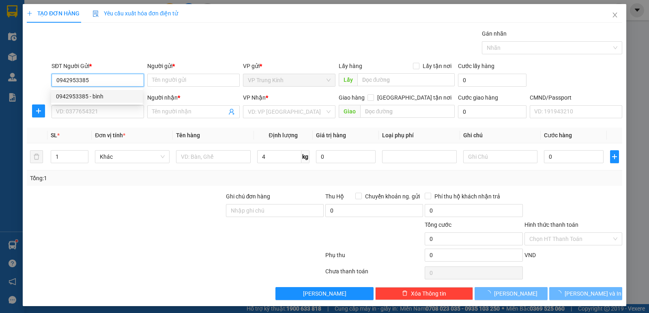
click at [111, 94] on div "0942953385 - bình" at bounding box center [97, 96] width 82 height 9
type input "bình"
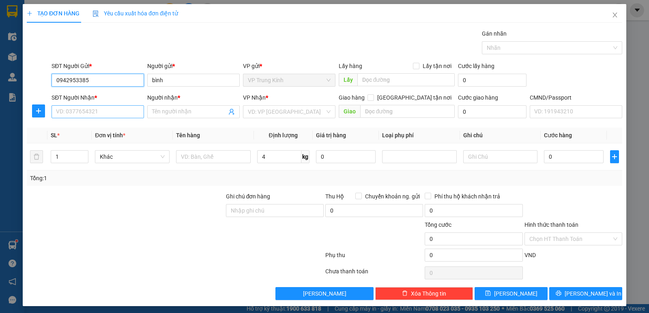
type input "0942953385"
click at [111, 106] on input "SĐT Người Nhận *" at bounding box center [98, 111] width 92 height 13
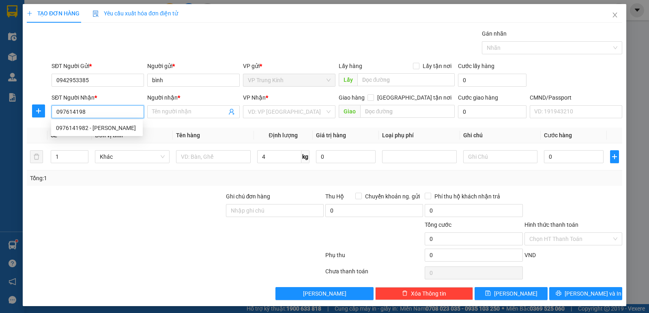
type input "0976141982"
click at [107, 122] on div "0976141982 - [PERSON_NAME]" at bounding box center [97, 128] width 92 height 13
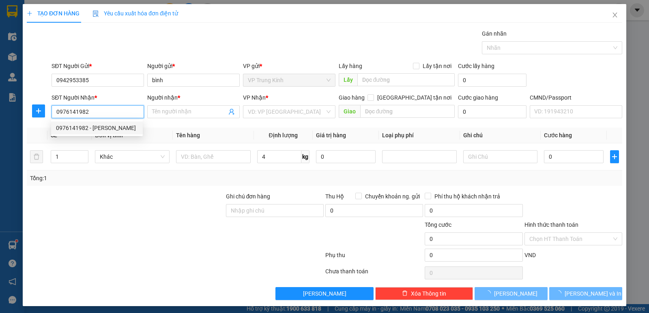
type input "Hoàng"
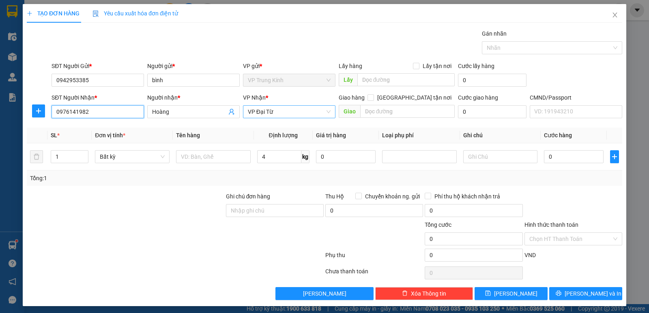
click at [275, 118] on span "VP Đại Từ" at bounding box center [289, 112] width 83 height 12
type input "0976141982"
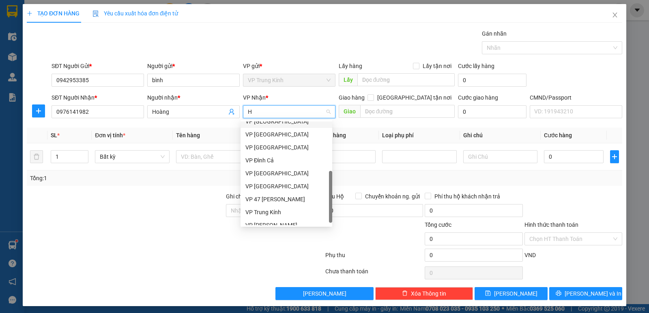
type input "HG"
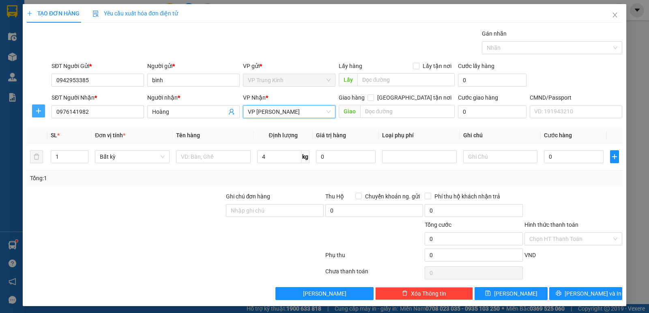
click at [41, 110] on icon "plus" at bounding box center [38, 111] width 6 height 6
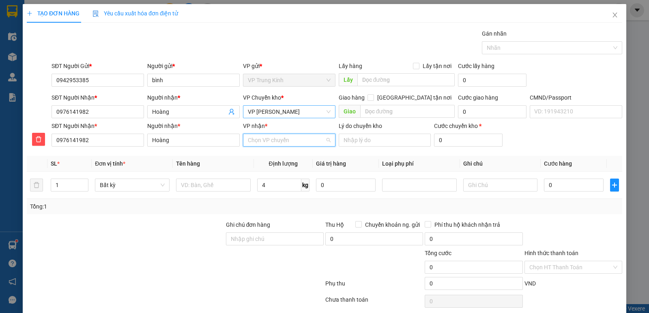
click at [275, 136] on input "VP nhận *" at bounding box center [286, 140] width 77 height 12
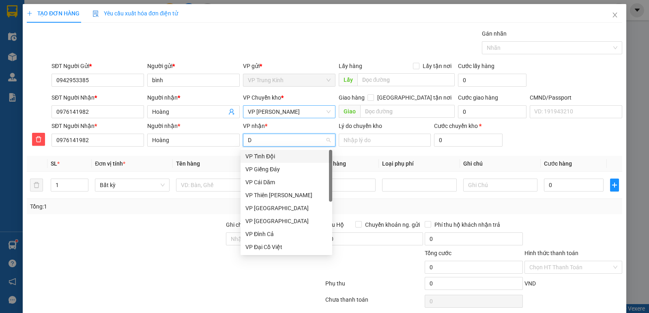
type input "D"
type input "ĐA"
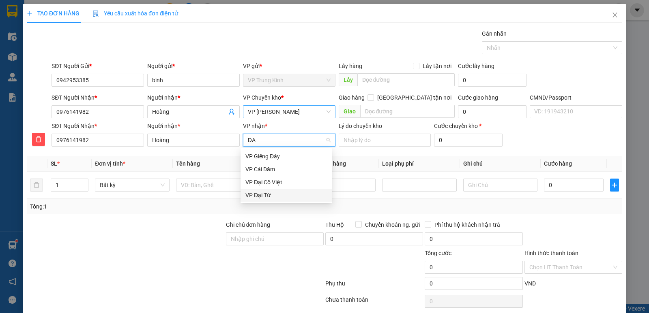
click at [262, 198] on div "VP Đại Từ" at bounding box center [286, 195] width 82 height 9
click at [227, 187] on input "text" at bounding box center [213, 185] width 75 height 13
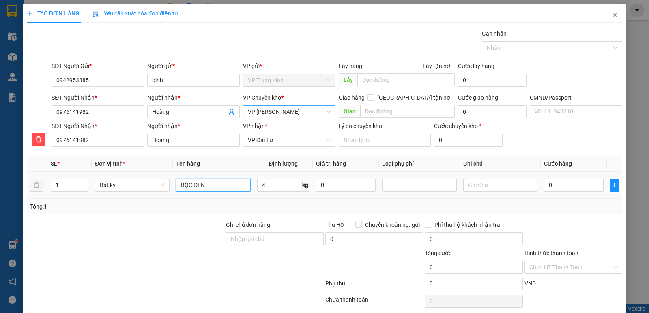
type input "BỌC ĐEN"
drag, startPoint x: 227, startPoint y: 187, endPoint x: 503, endPoint y: 232, distance: 279.5
click at [227, 186] on input "BỌC ĐEN" at bounding box center [213, 185] width 75 height 13
type input "55.000"
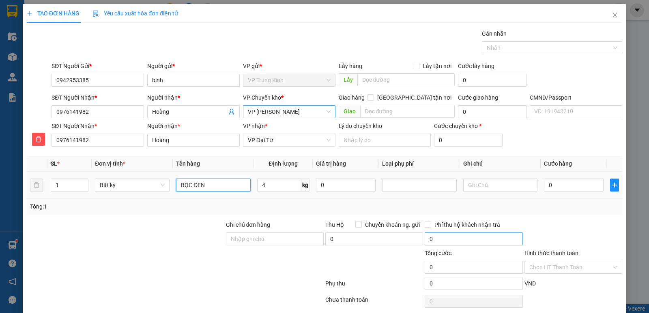
type input "55.000"
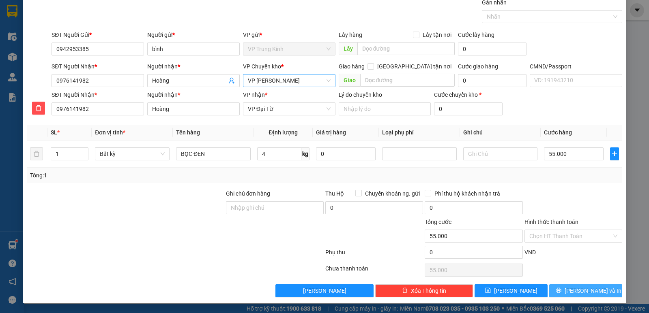
click at [597, 297] on button "[PERSON_NAME] và In" at bounding box center [585, 291] width 73 height 13
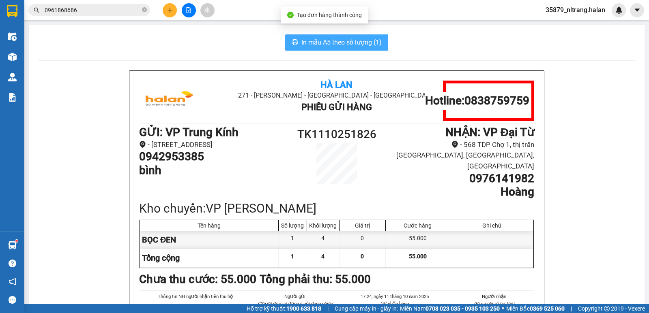
click at [361, 45] on span "In mẫu A5 theo số lượng (1)" at bounding box center [341, 42] width 80 height 10
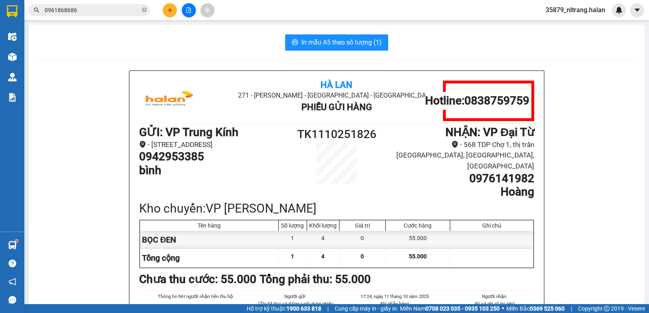
click at [327, 48] on button "In mẫu A5 theo số lượng (1)" at bounding box center [336, 42] width 103 height 16
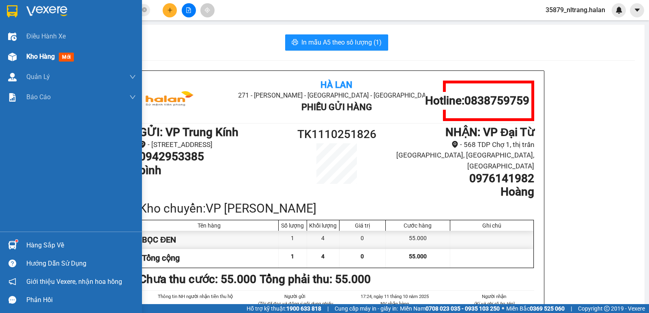
click at [21, 67] on div "Kho hàng mới" at bounding box center [71, 57] width 142 height 20
